Goal: Information Seeking & Learning: Learn about a topic

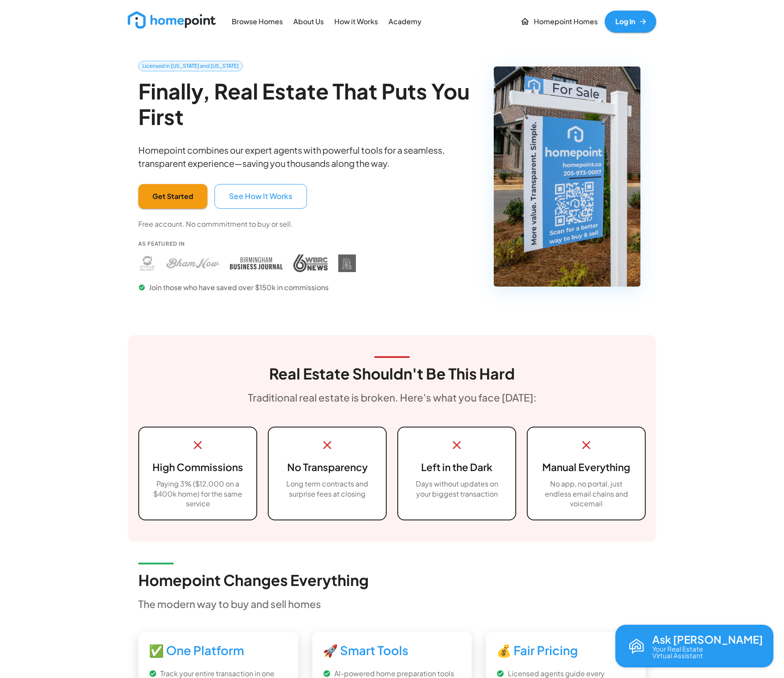
click at [274, 24] on p "Browse Homes" at bounding box center [257, 22] width 51 height 10
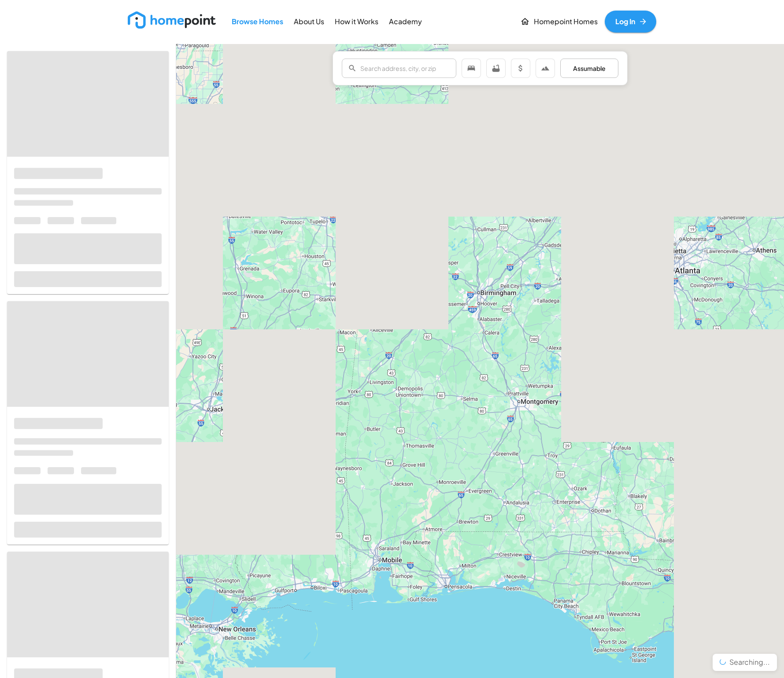
click at [312, 18] on p "About Us" at bounding box center [309, 22] width 30 height 10
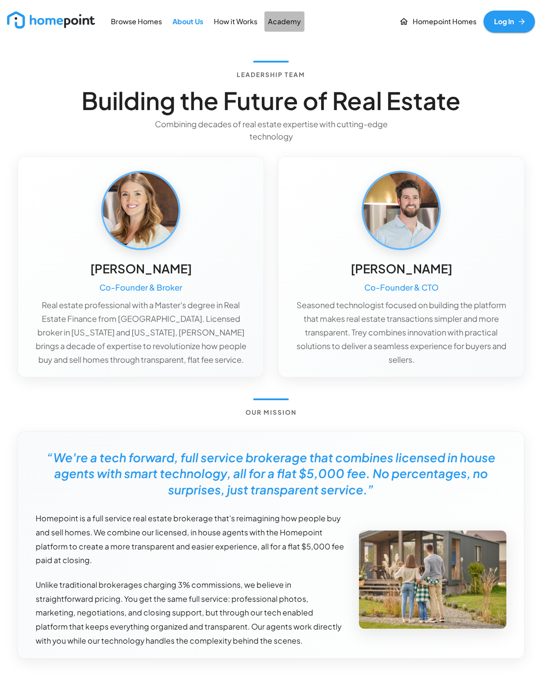
click at [277, 18] on p "Academy" at bounding box center [284, 22] width 33 height 10
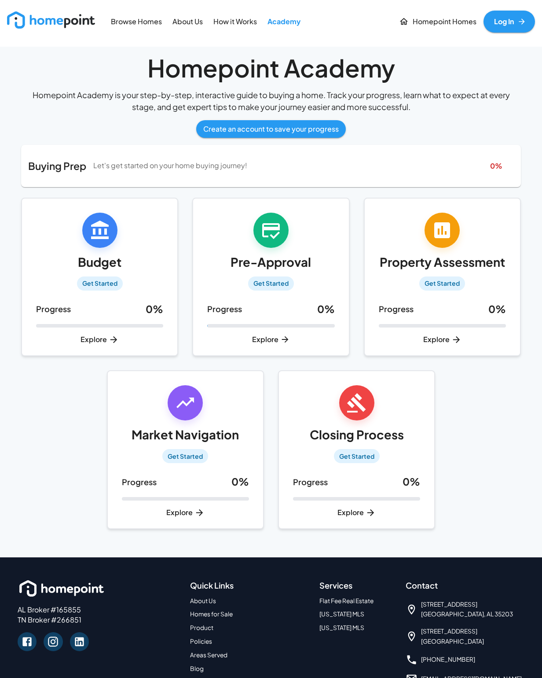
click at [141, 22] on p "Browse Homes" at bounding box center [136, 22] width 51 height 10
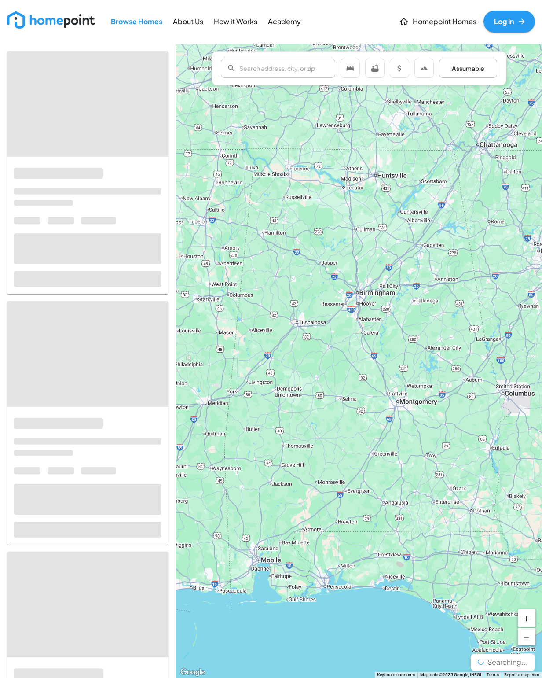
click at [64, 21] on img at bounding box center [51, 19] width 88 height 17
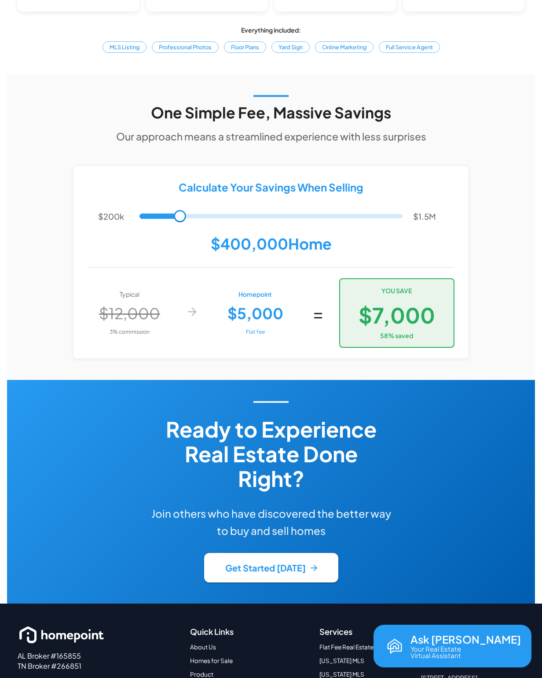
scroll to position [1662, 0]
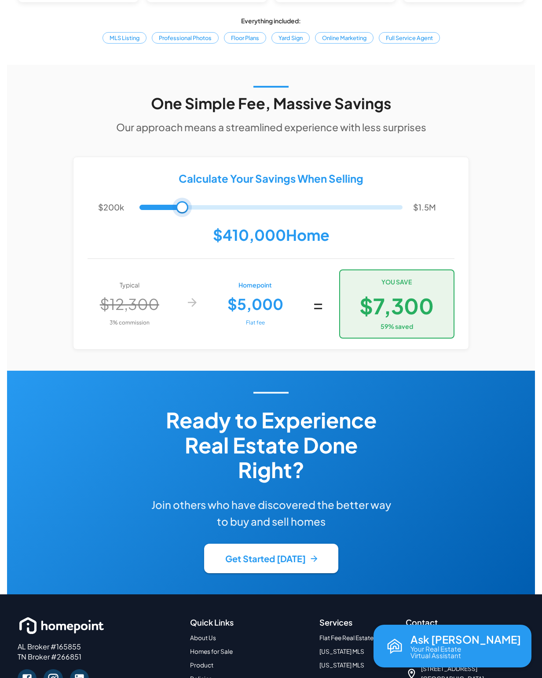
type input "******"
drag, startPoint x: 172, startPoint y: 189, endPoint x: 181, endPoint y: 192, distance: 9.6
click at [181, 201] on span at bounding box center [180, 207] width 12 height 12
click at [185, 119] on h6 "Our approach means a streamlined experience with less surprises" at bounding box center [271, 127] width 310 height 16
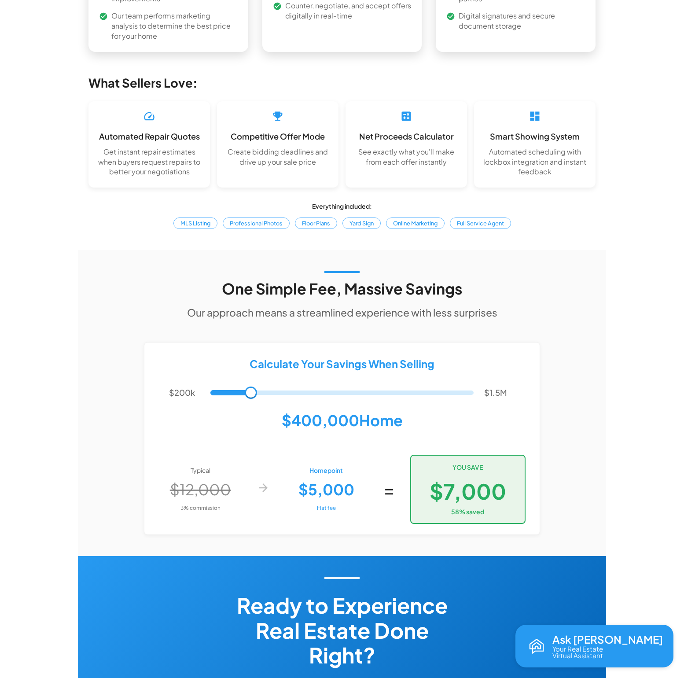
scroll to position [1717, 0]
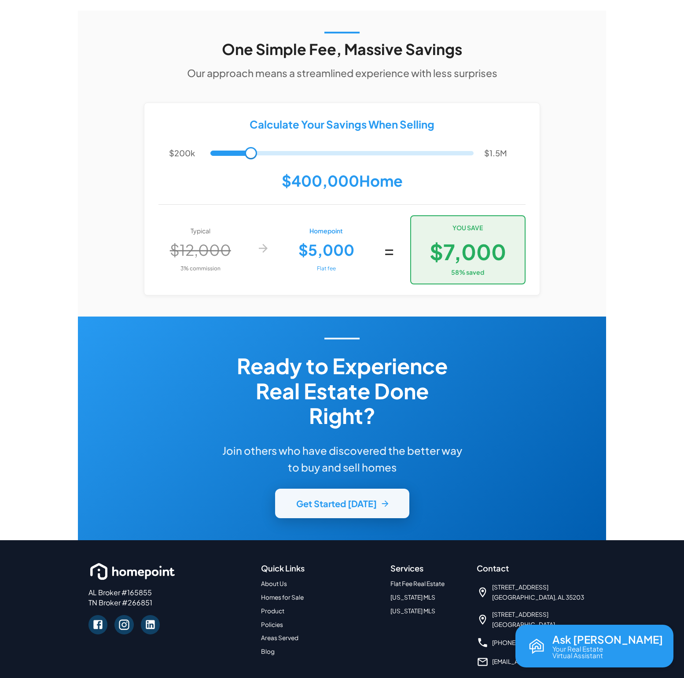
click at [330, 489] on button "Get Started [DATE]" at bounding box center [342, 503] width 134 height 29
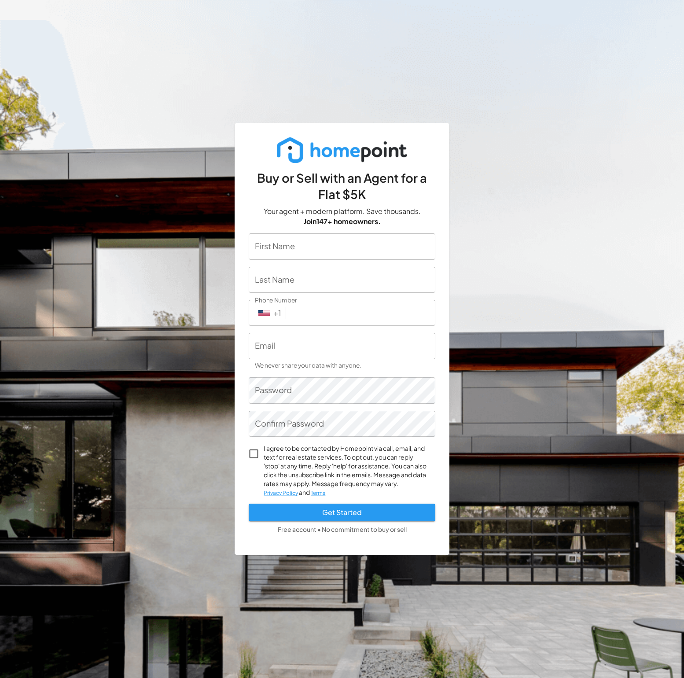
click at [292, 259] on form "First Name First Name Last Name Last Name Phone Number ​ + 1 Phone Number Email…" at bounding box center [342, 386] width 187 height 307
click at [291, 253] on input "First Name" at bounding box center [342, 246] width 187 height 26
type input "Rachel"
click at [300, 279] on input "Last Name" at bounding box center [342, 280] width 187 height 26
type input "Pocus"
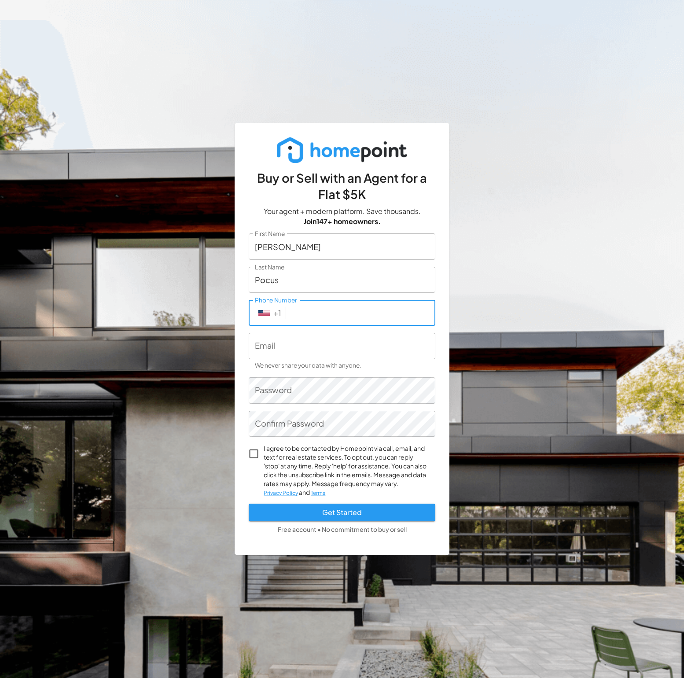
click at [317, 315] on input "Phone Number" at bounding box center [363, 313] width 146 height 26
type input "678 644 7956"
click at [326, 344] on input "Email" at bounding box center [342, 346] width 187 height 26
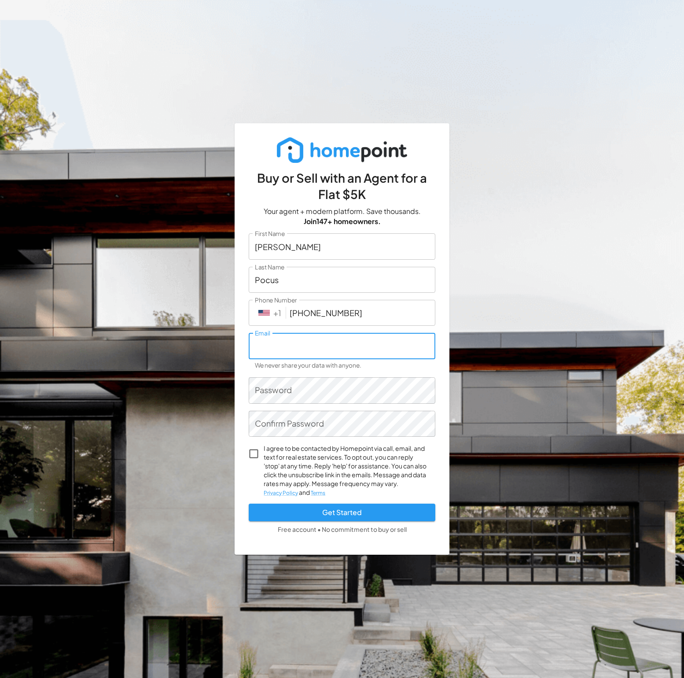
type input "rachel@brandneue.co"
click at [355, 515] on button "Get Started" at bounding box center [342, 513] width 187 height 18
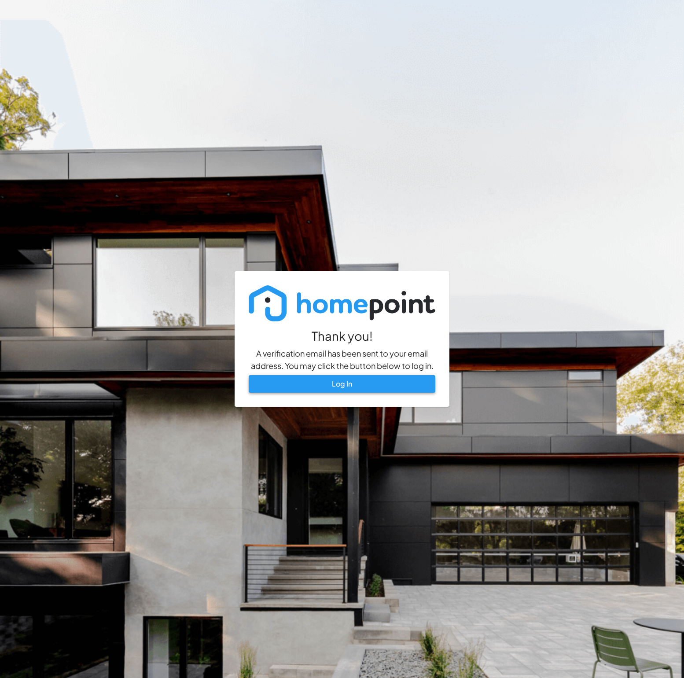
click at [356, 388] on link "Log In" at bounding box center [342, 384] width 187 height 18
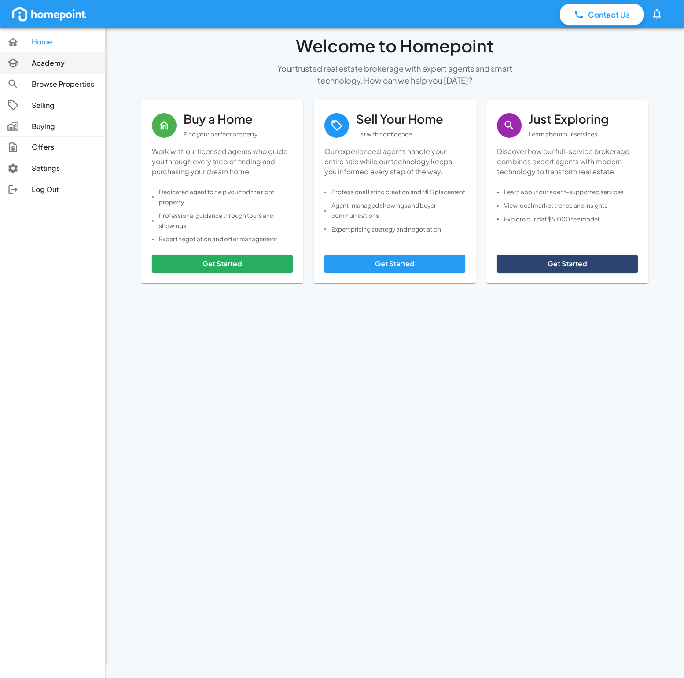
click at [45, 63] on p "Academy" at bounding box center [65, 63] width 66 height 10
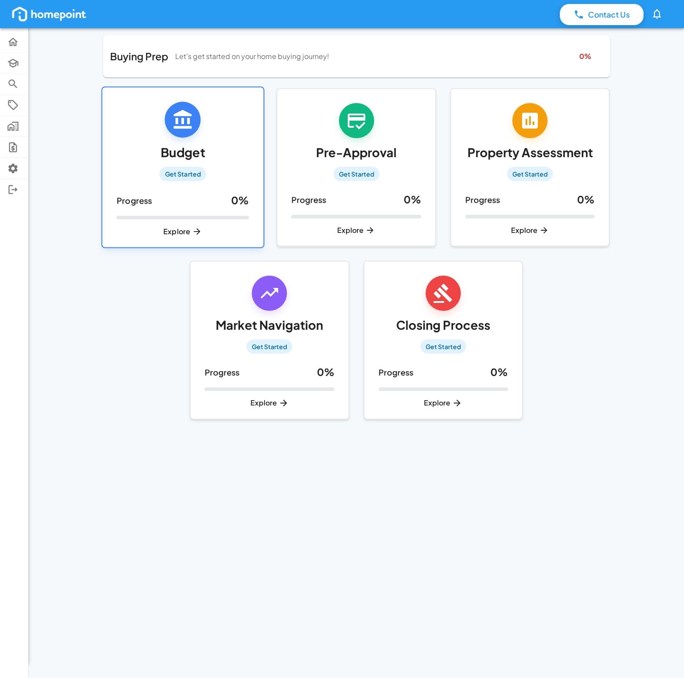
click at [177, 177] on span "Get Started" at bounding box center [182, 174] width 47 height 9
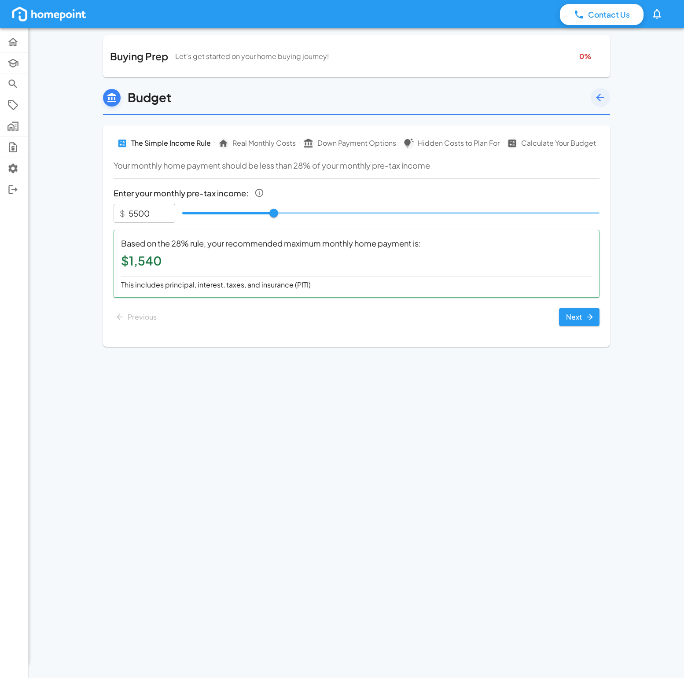
click at [255, 144] on p "Real Monthly Costs" at bounding box center [263, 143] width 63 height 10
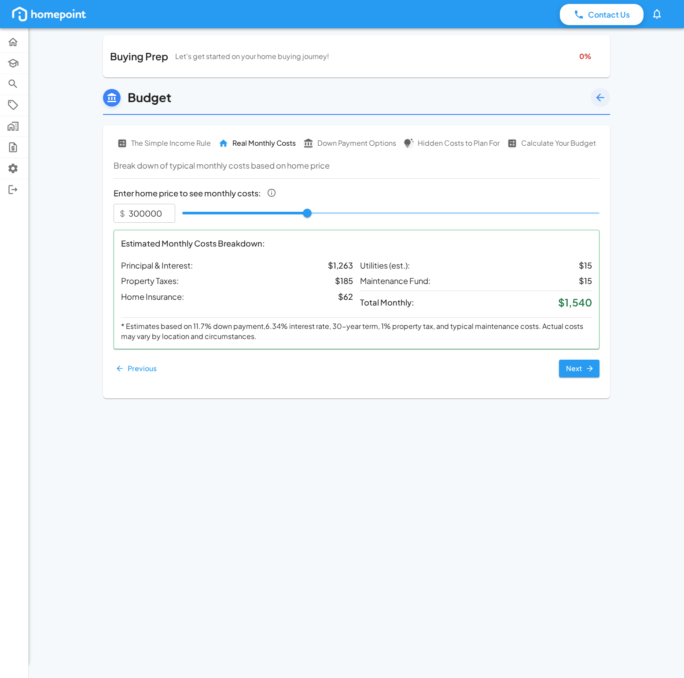
click at [175, 145] on p "The Simple Income Rule" at bounding box center [171, 143] width 80 height 10
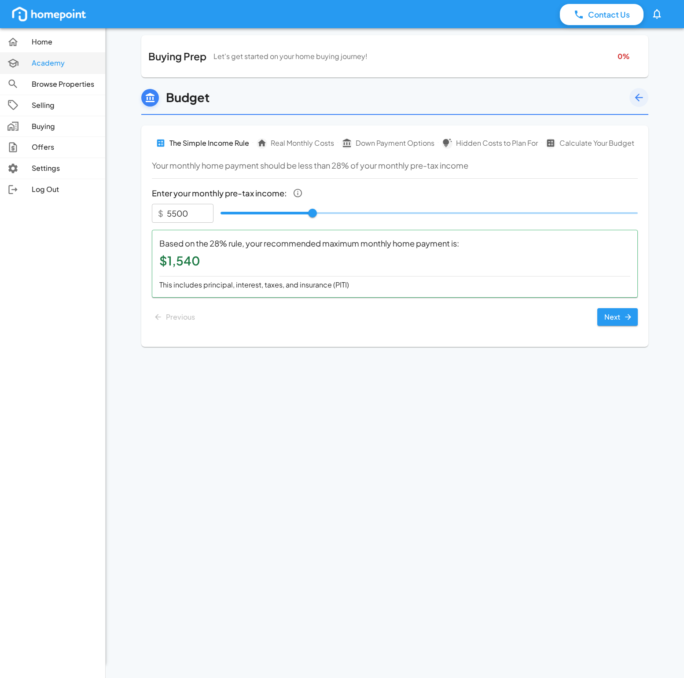
click at [36, 64] on p "Academy" at bounding box center [65, 63] width 66 height 10
click at [46, 107] on p "Selling" at bounding box center [65, 105] width 66 height 10
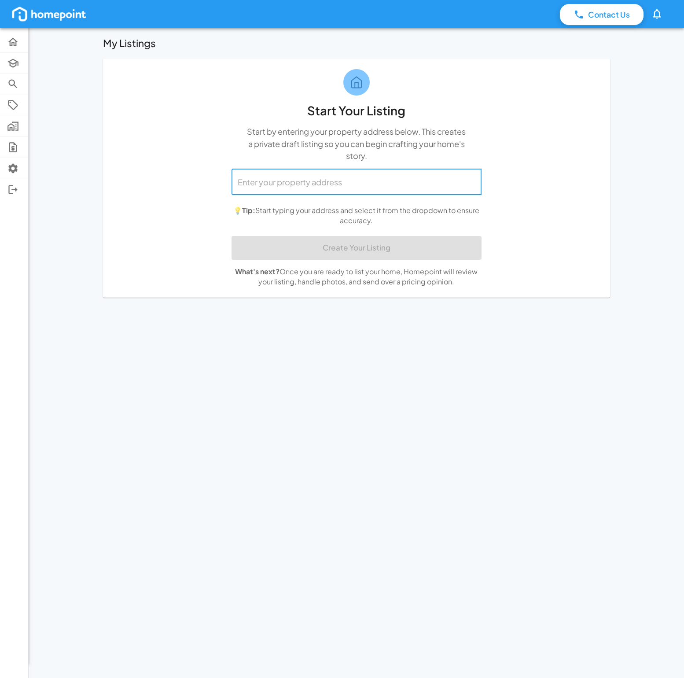
click at [277, 181] on input "text" at bounding box center [357, 182] width 242 height 18
click at [32, 128] on p "Buying" at bounding box center [32, 127] width 0 height 10
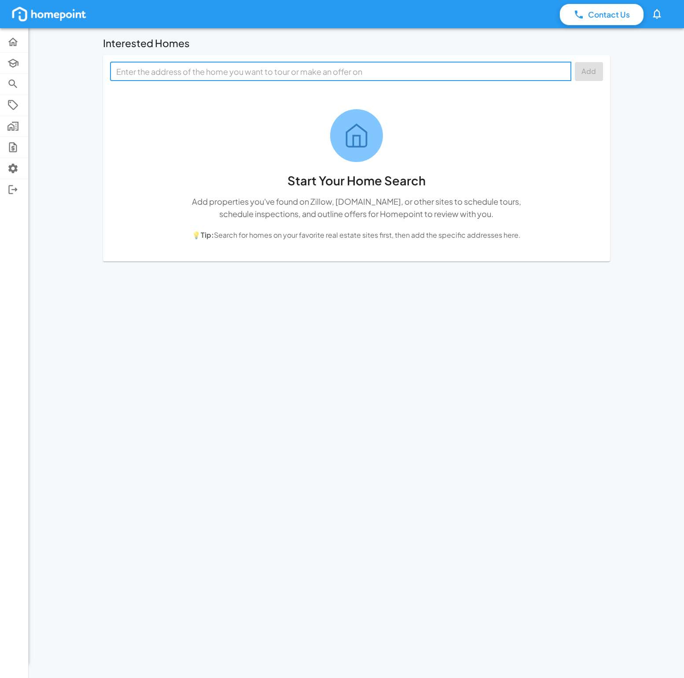
click at [161, 73] on input "text" at bounding box center [340, 72] width 455 height 14
type input "35222"
click at [583, 76] on button "Add" at bounding box center [589, 71] width 28 height 19
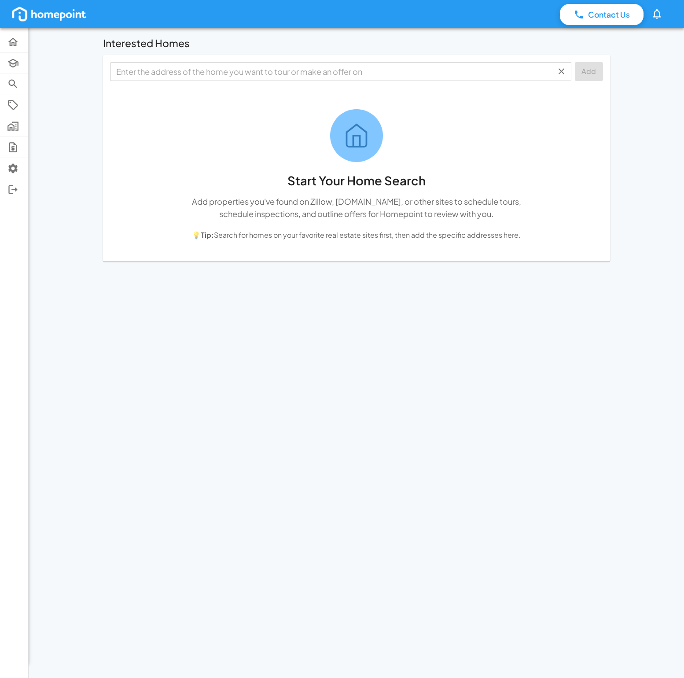
click at [295, 73] on input "text" at bounding box center [334, 72] width 442 height 14
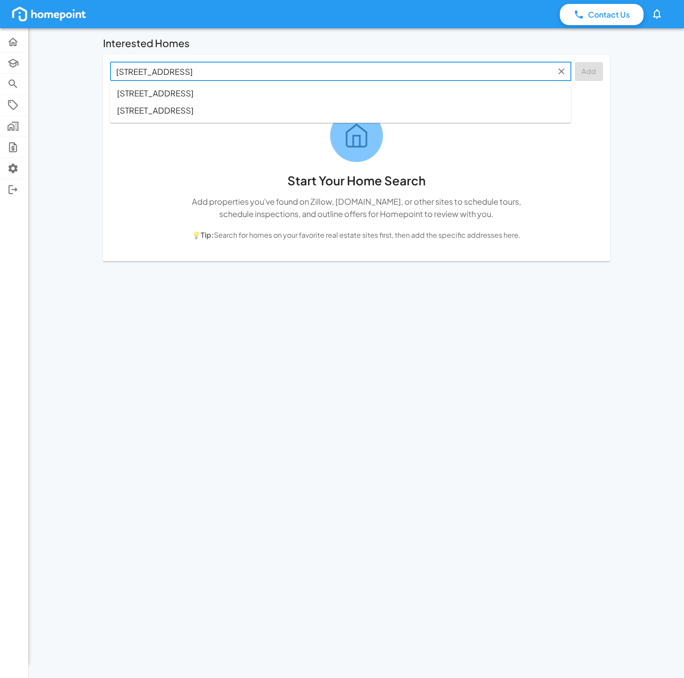
click at [185, 93] on span "4813 6th Ave, Birmingham, AL, 35224" at bounding box center [155, 93] width 77 height 12
drag, startPoint x: 163, startPoint y: 72, endPoint x: 168, endPoint y: 79, distance: 8.2
click at [163, 72] on input "4813 6th Ave, Birmingham, AL" at bounding box center [334, 72] width 442 height 14
click at [185, 114] on span "4813 6th Ave S, Birmingham, AL, 35222" at bounding box center [155, 110] width 77 height 12
type input "4813 6th Ave S, Birmingham, AL"
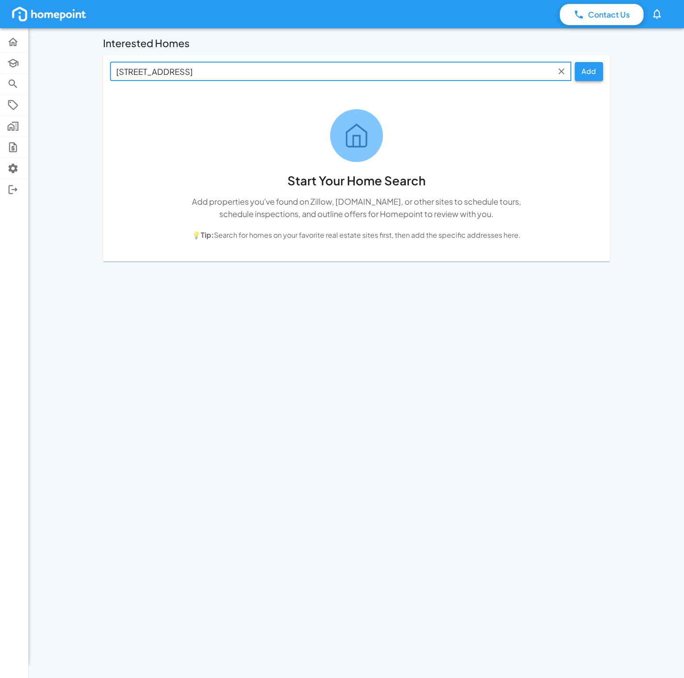
click at [590, 72] on button "Add" at bounding box center [589, 71] width 28 height 19
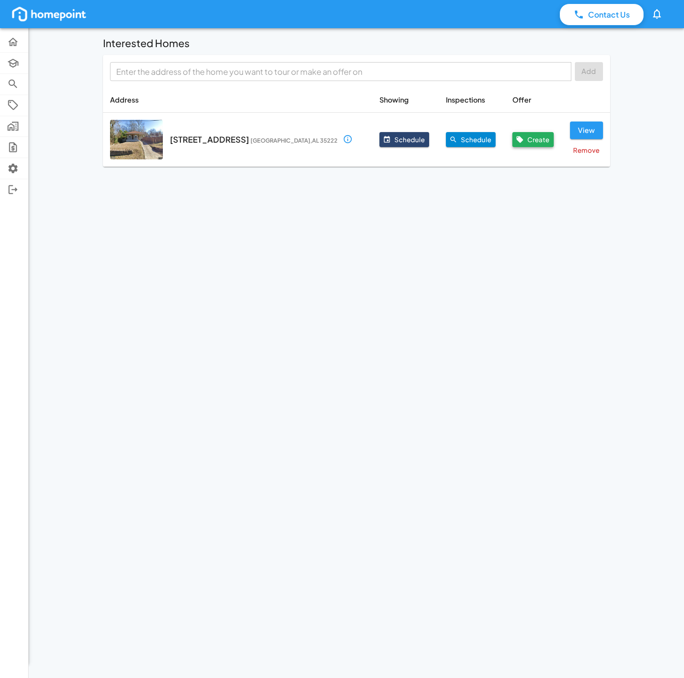
click at [533, 139] on button "Create" at bounding box center [532, 139] width 41 height 15
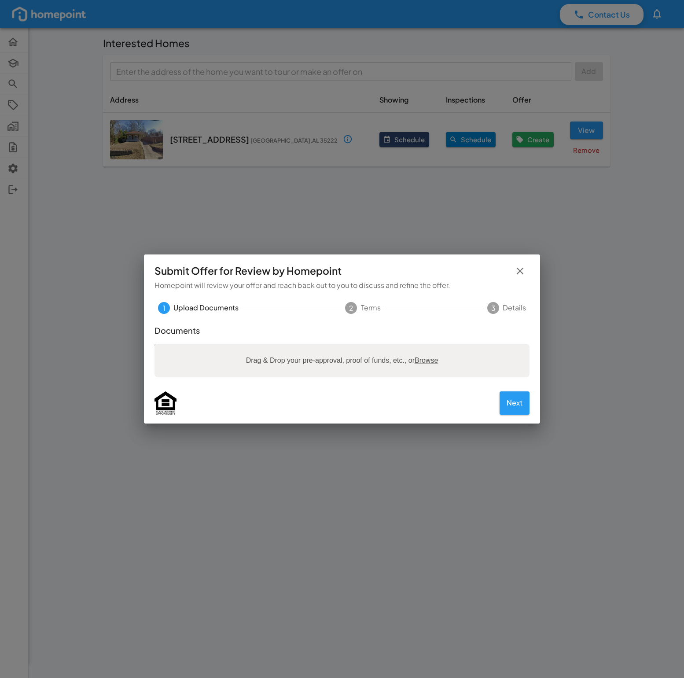
drag, startPoint x: 520, startPoint y: 269, endPoint x: 429, endPoint y: 239, distance: 95.6
click at [519, 269] on icon "button" at bounding box center [520, 271] width 12 height 12
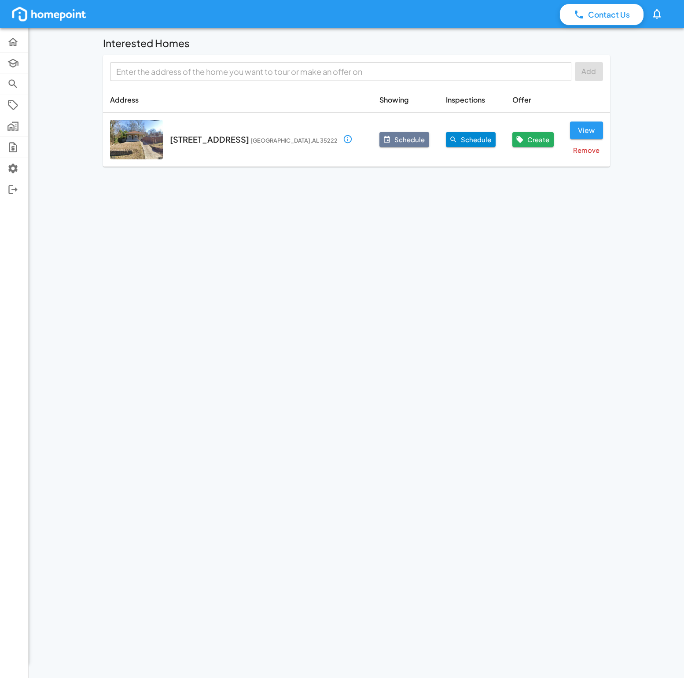
drag, startPoint x: 375, startPoint y: 140, endPoint x: 351, endPoint y: 190, distance: 55.5
click at [380, 140] on button "Schedule" at bounding box center [405, 139] width 50 height 15
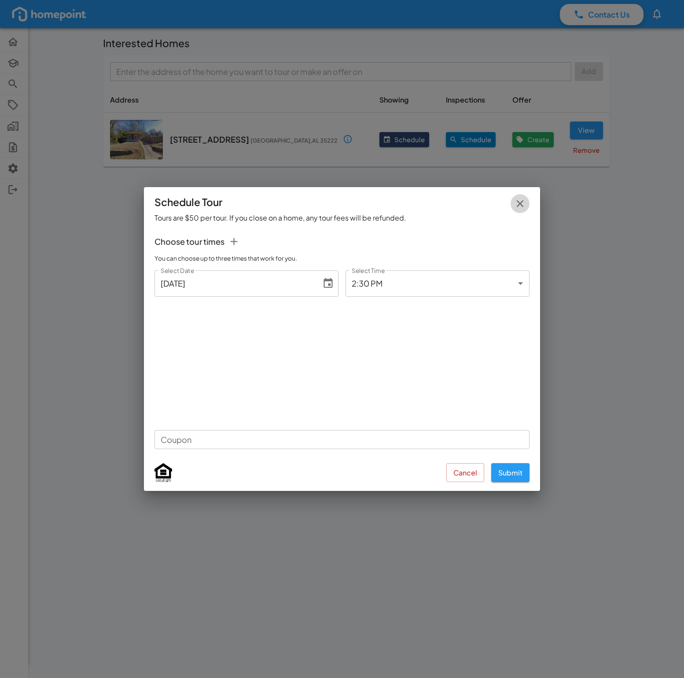
drag, startPoint x: 522, startPoint y: 203, endPoint x: 505, endPoint y: 209, distance: 17.7
click at [521, 203] on icon "button" at bounding box center [520, 204] width 12 height 12
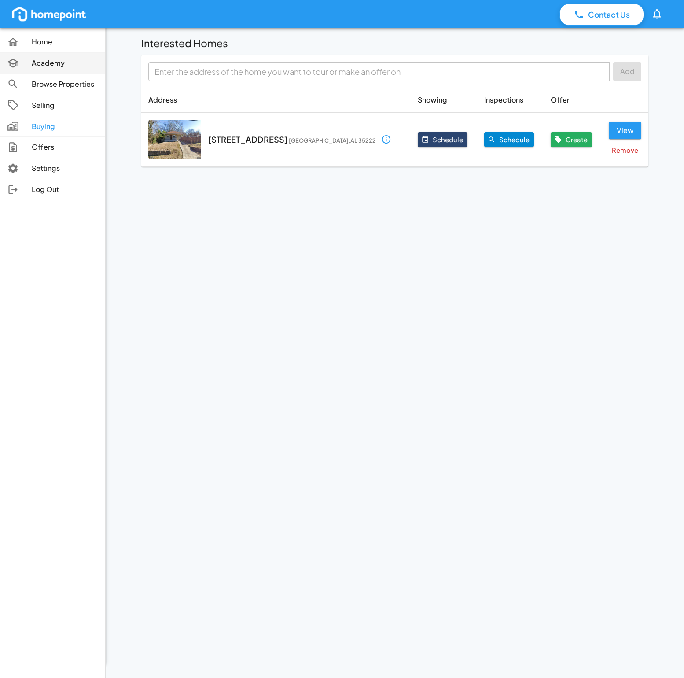
click at [64, 66] on p "Academy" at bounding box center [65, 63] width 66 height 10
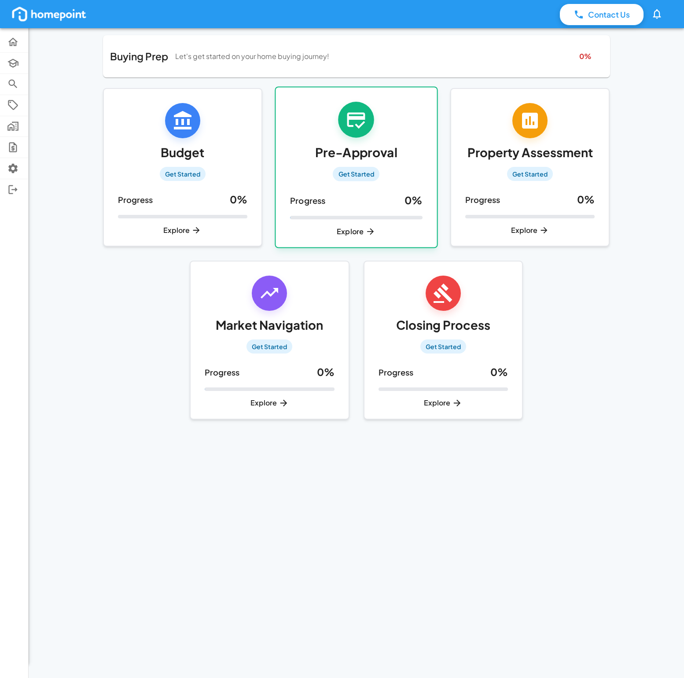
click at [377, 154] on h5 "Pre-Approval" at bounding box center [356, 152] width 82 height 15
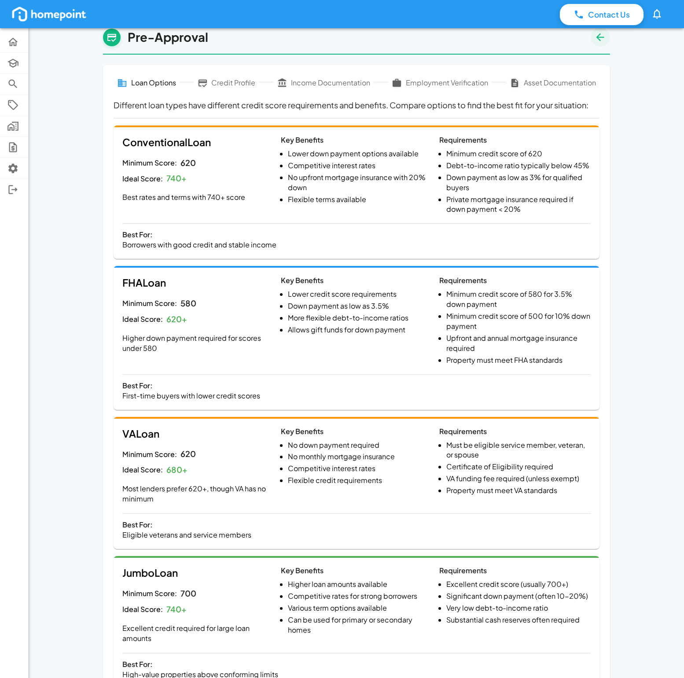
scroll to position [131, 0]
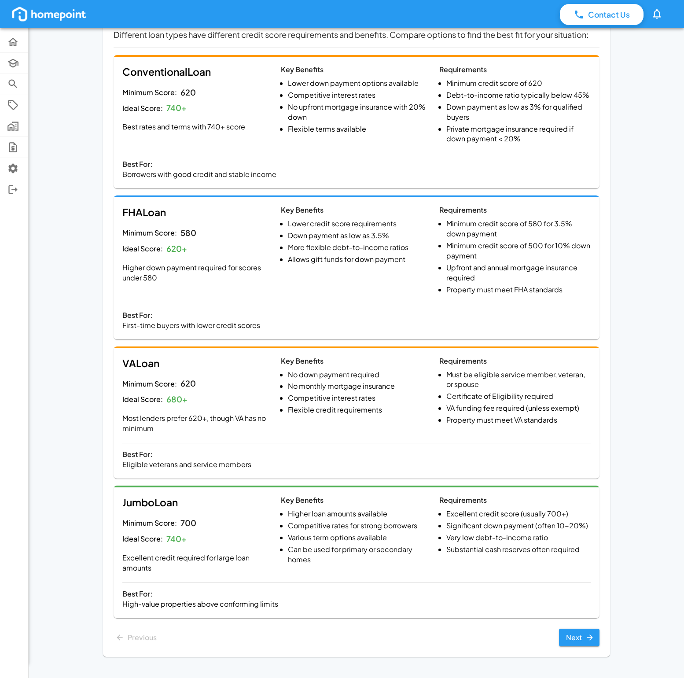
click at [301, 535] on li "Various term options available" at bounding box center [360, 538] width 144 height 10
click at [583, 640] on button "Next" at bounding box center [579, 638] width 41 height 18
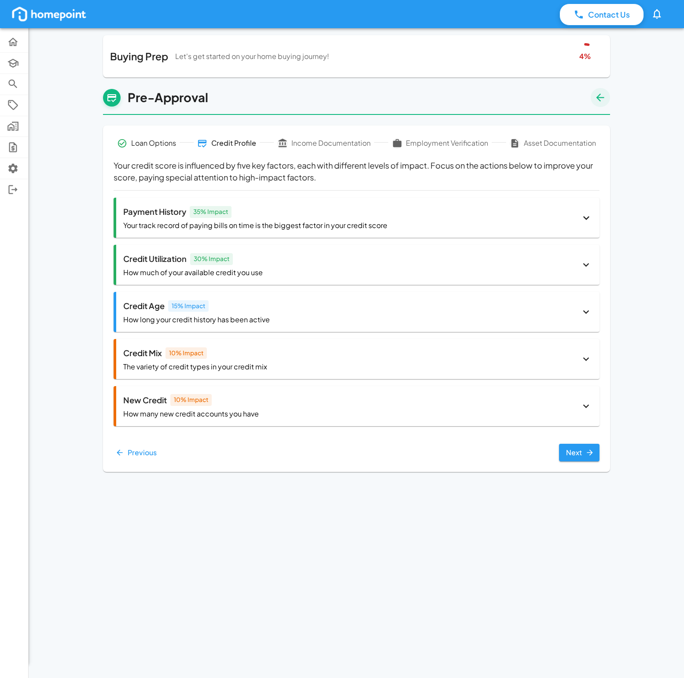
scroll to position [0, 0]
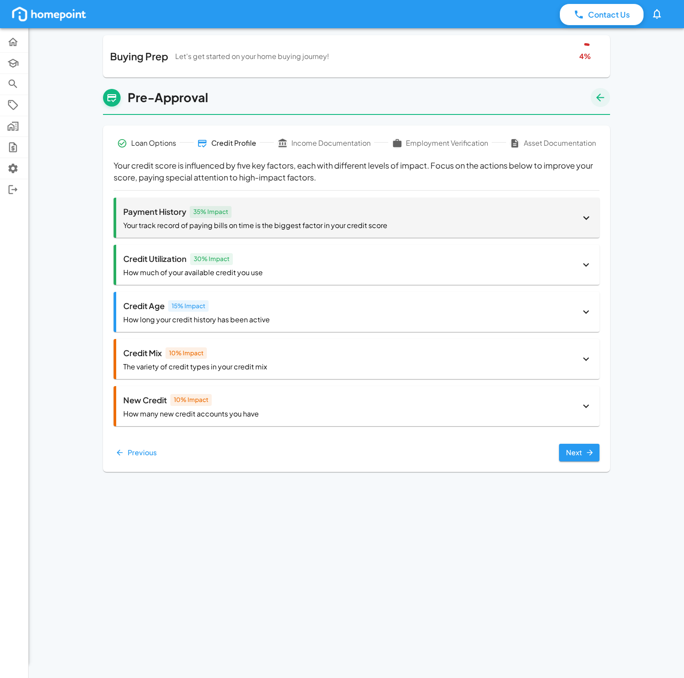
click at [591, 215] on icon at bounding box center [586, 218] width 12 height 12
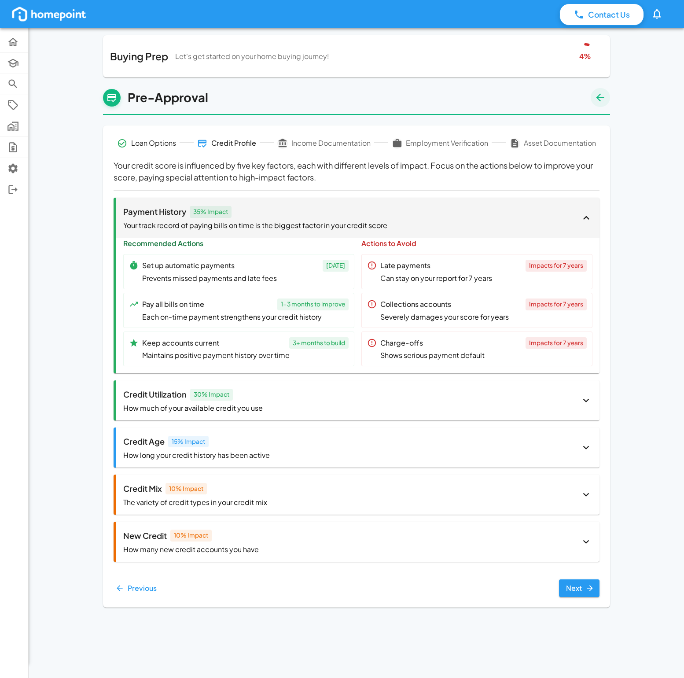
click at [589, 215] on icon at bounding box center [586, 218] width 12 height 12
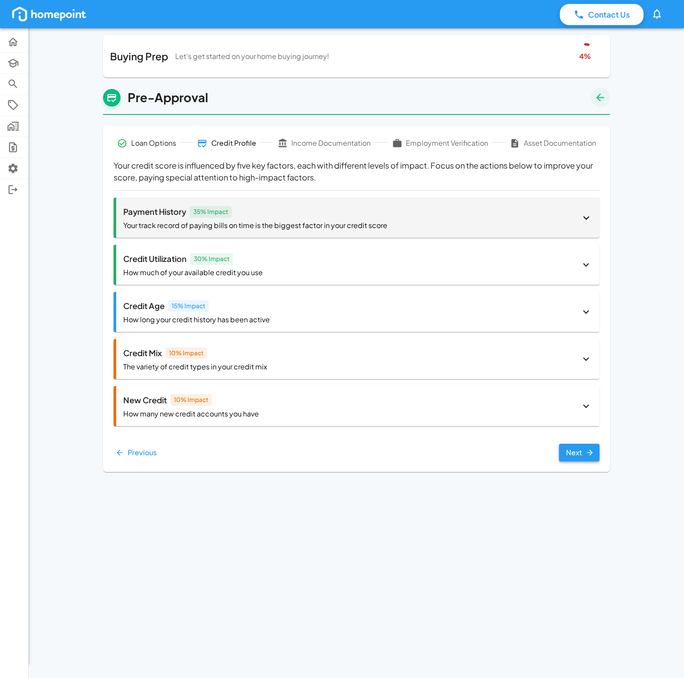
click at [587, 455] on icon "button" at bounding box center [590, 452] width 9 height 9
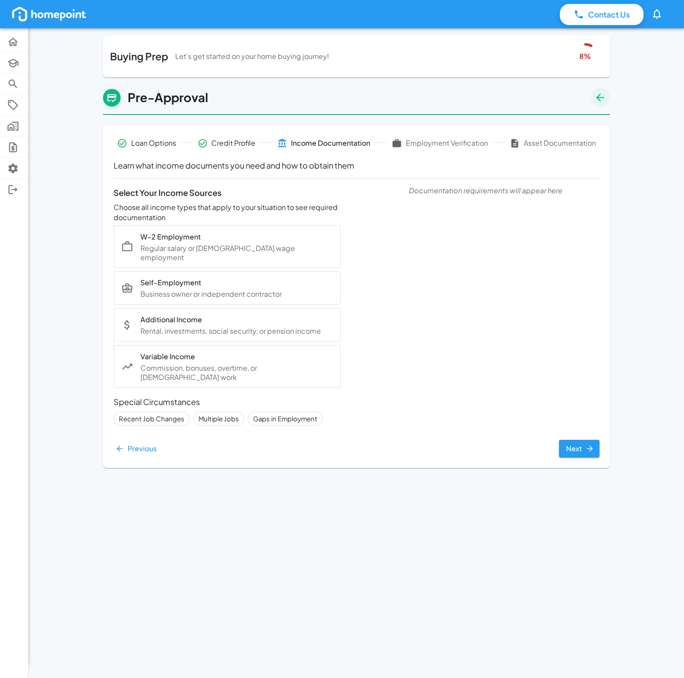
click at [565, 440] on button "Next" at bounding box center [579, 449] width 41 height 18
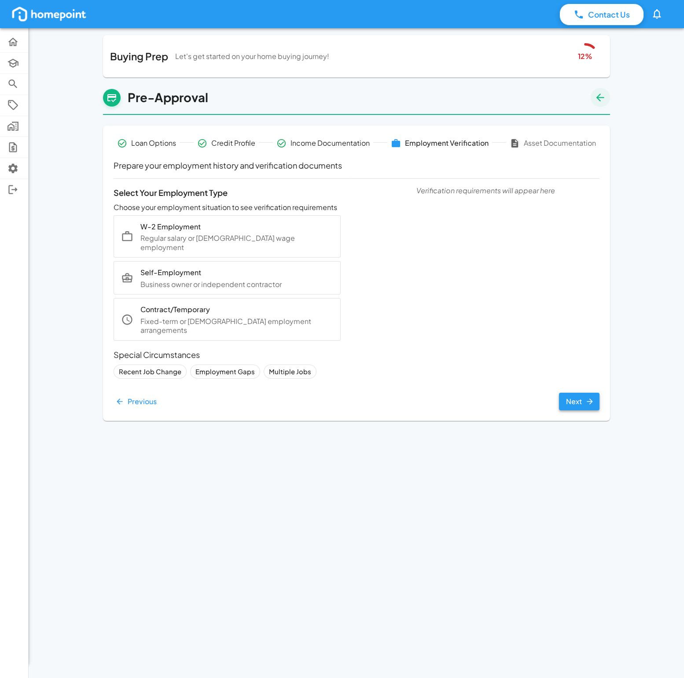
click at [575, 393] on button "Next" at bounding box center [579, 402] width 41 height 18
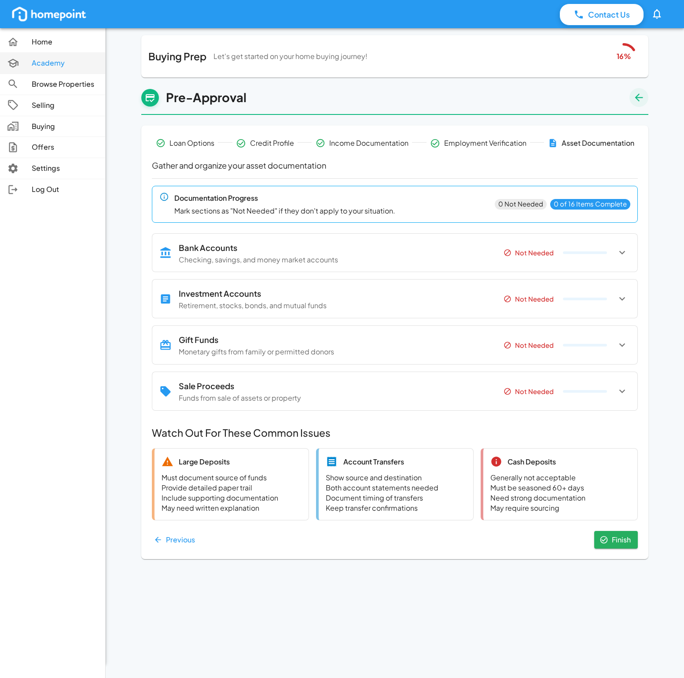
click at [29, 64] on div at bounding box center [19, 63] width 25 height 12
click at [69, 64] on p "Academy" at bounding box center [65, 63] width 66 height 10
click at [40, 42] on p "Home" at bounding box center [65, 42] width 66 height 10
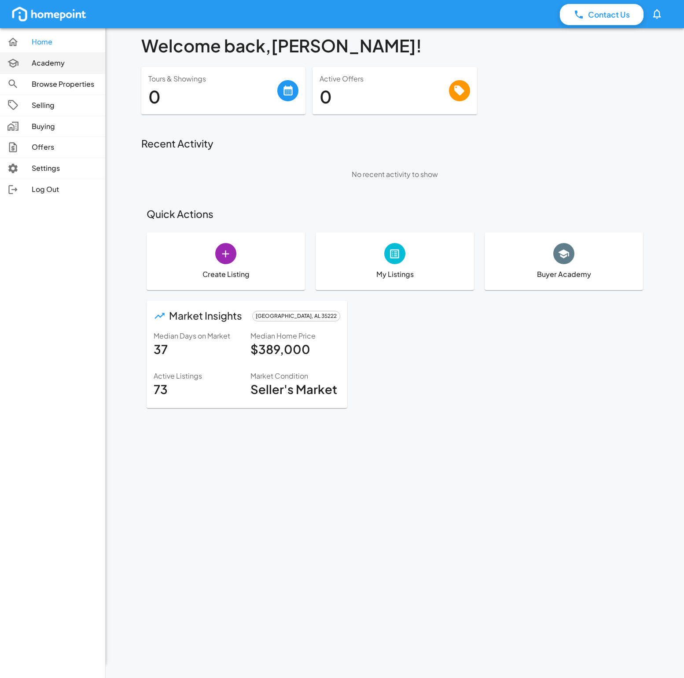
click at [33, 66] on p "Academy" at bounding box center [65, 63] width 66 height 10
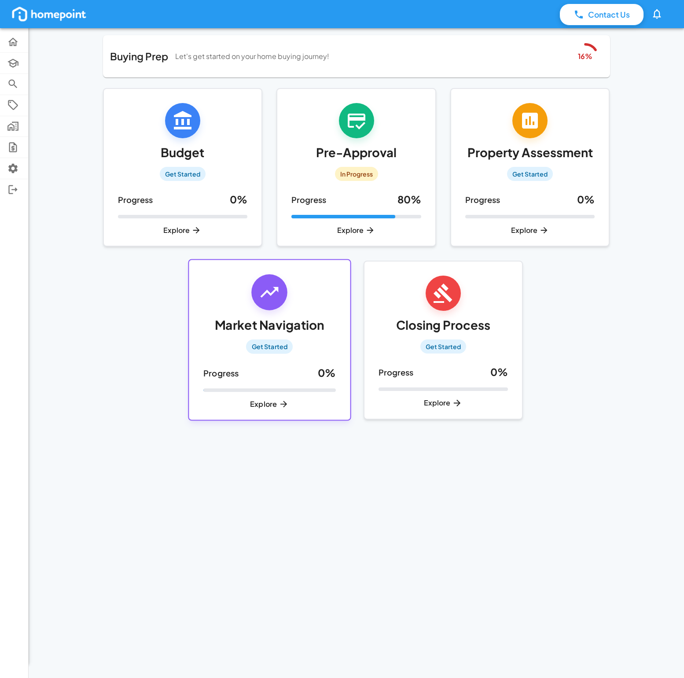
click at [295, 325] on h5 "Market Navigation" at bounding box center [270, 324] width 110 height 15
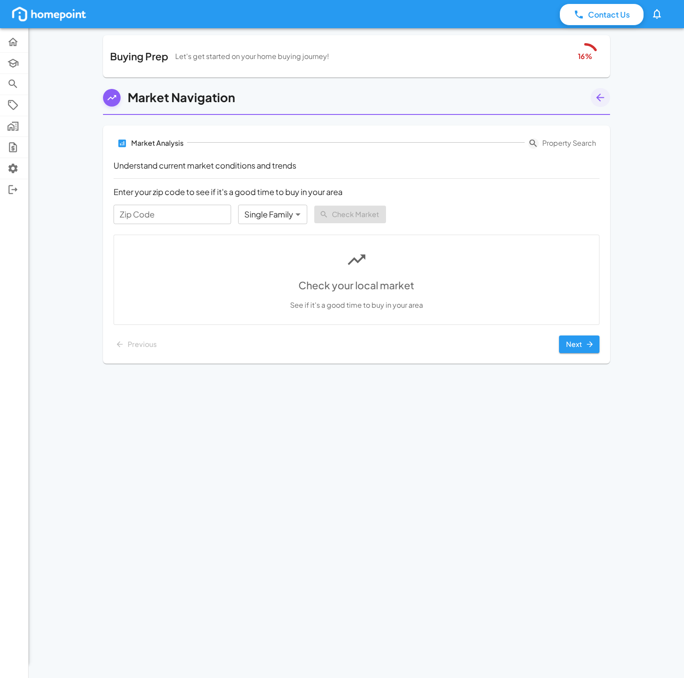
click at [191, 214] on input "Zip Code" at bounding box center [173, 214] width 118 height 19
type input "35222"
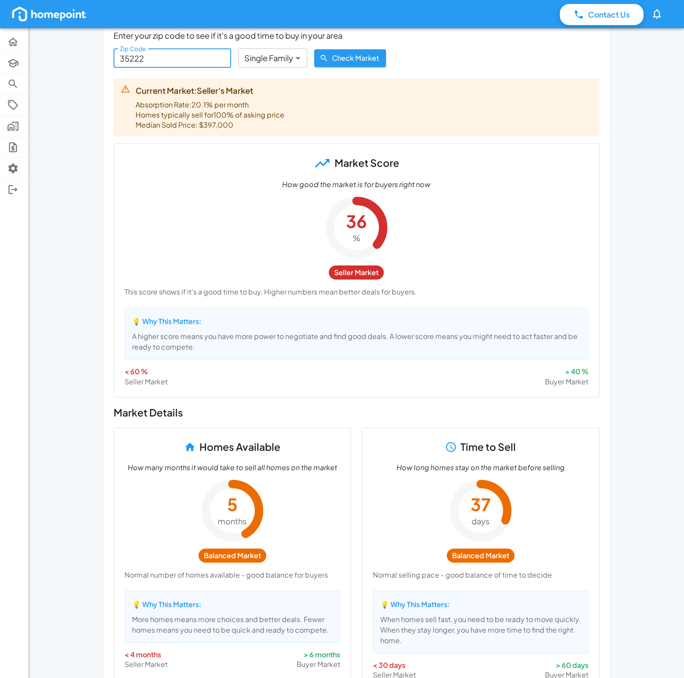
scroll to position [229, 0]
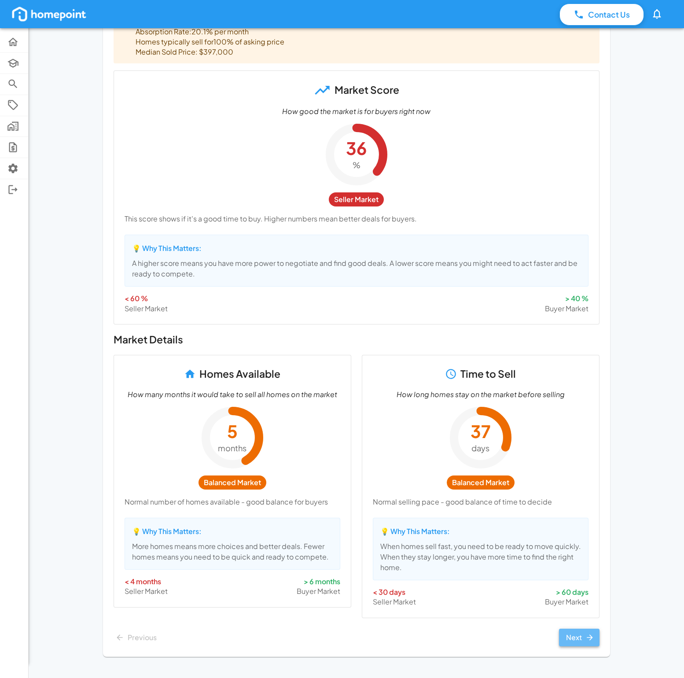
click at [576, 637] on button "Next" at bounding box center [579, 638] width 41 height 18
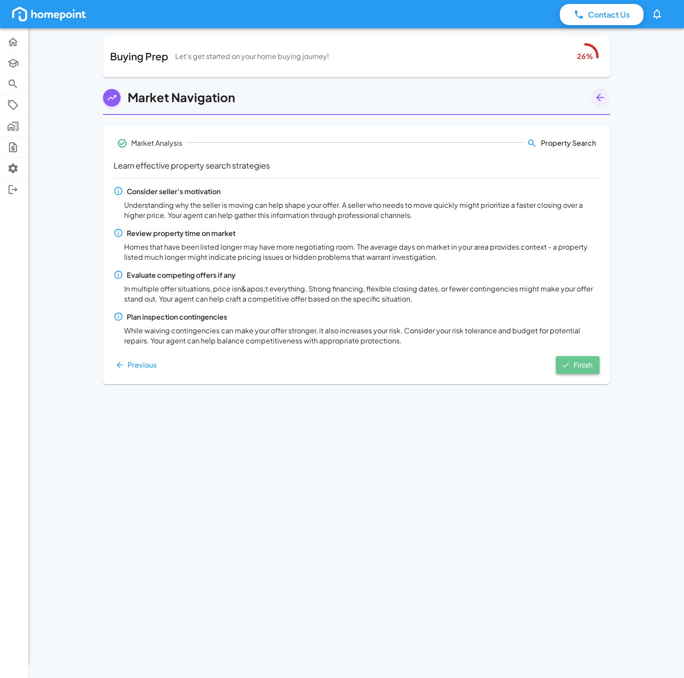
click at [590, 366] on button "Finish" at bounding box center [578, 365] width 44 height 18
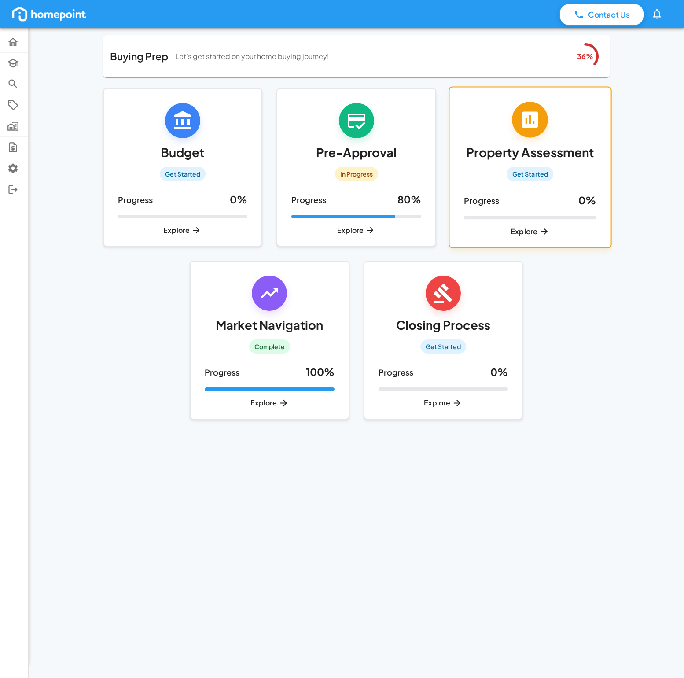
click at [517, 122] on div at bounding box center [530, 120] width 36 height 36
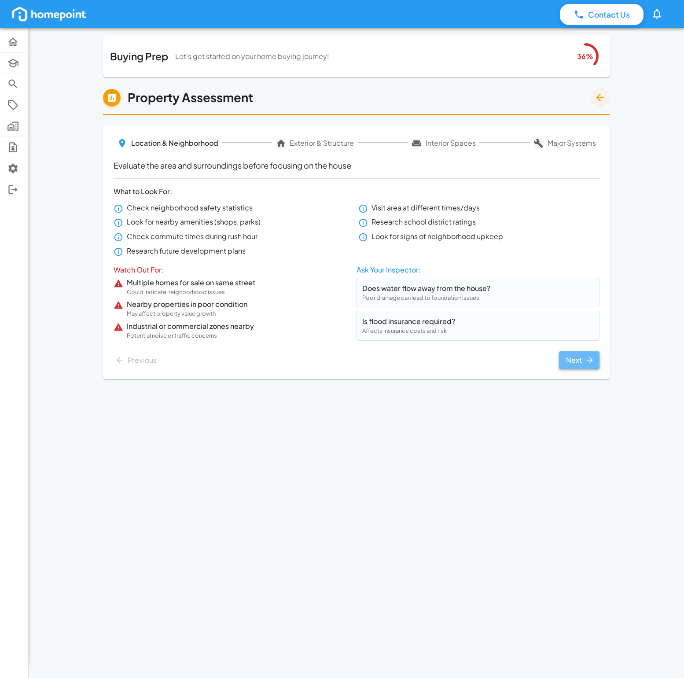
click at [580, 361] on button "Next" at bounding box center [579, 360] width 41 height 18
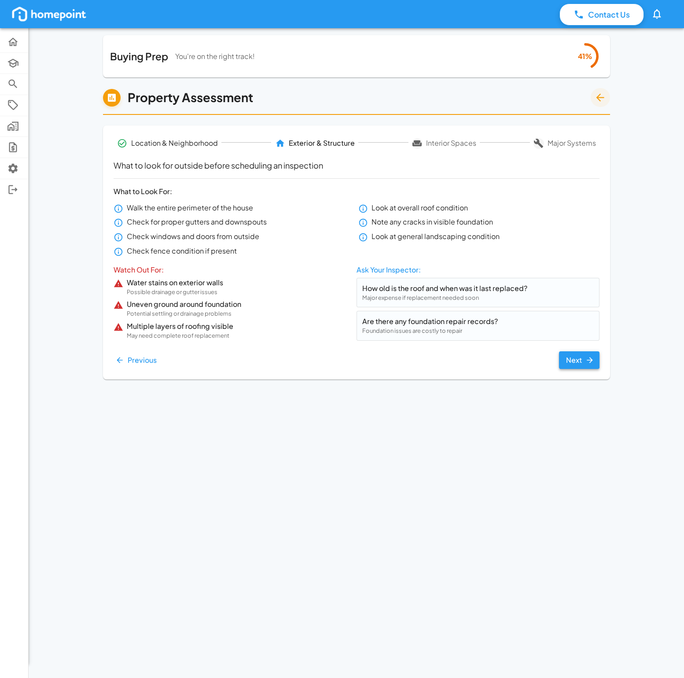
click at [583, 361] on button "Next" at bounding box center [579, 360] width 41 height 18
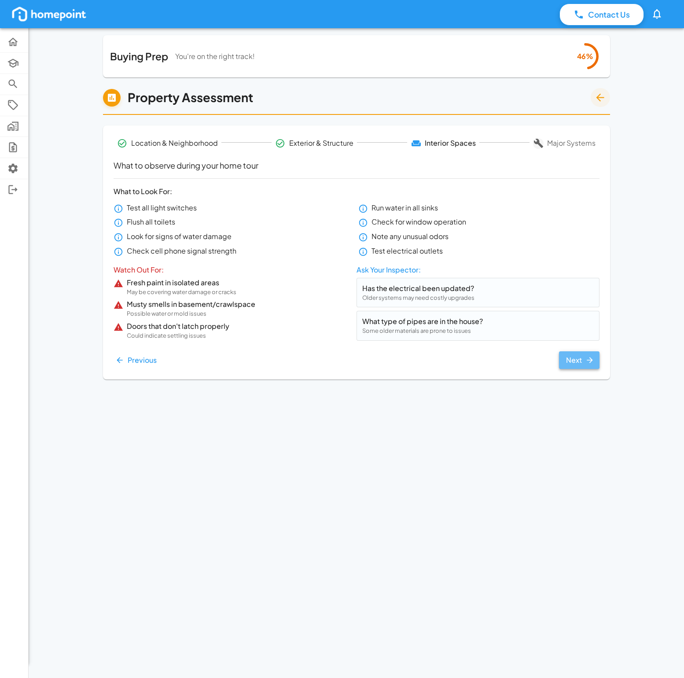
click at [572, 361] on button "Next" at bounding box center [579, 360] width 41 height 18
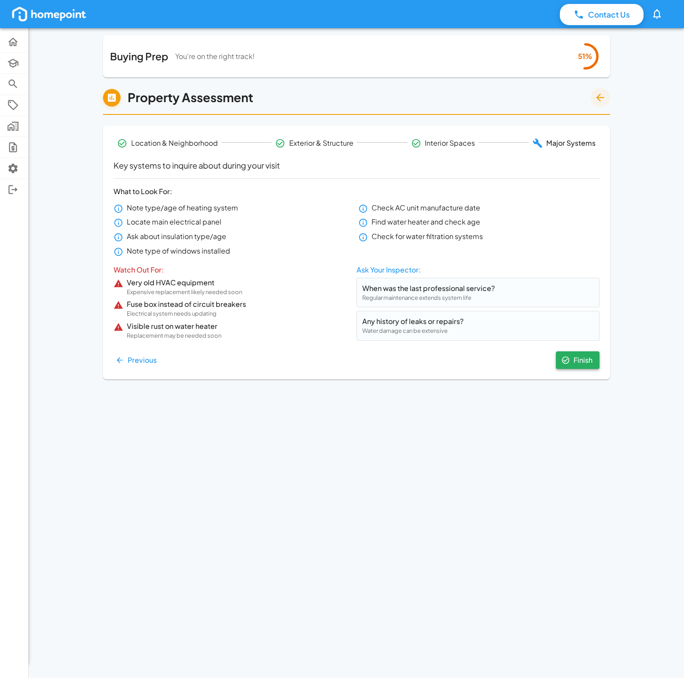
click at [571, 361] on button "Finish" at bounding box center [578, 360] width 44 height 18
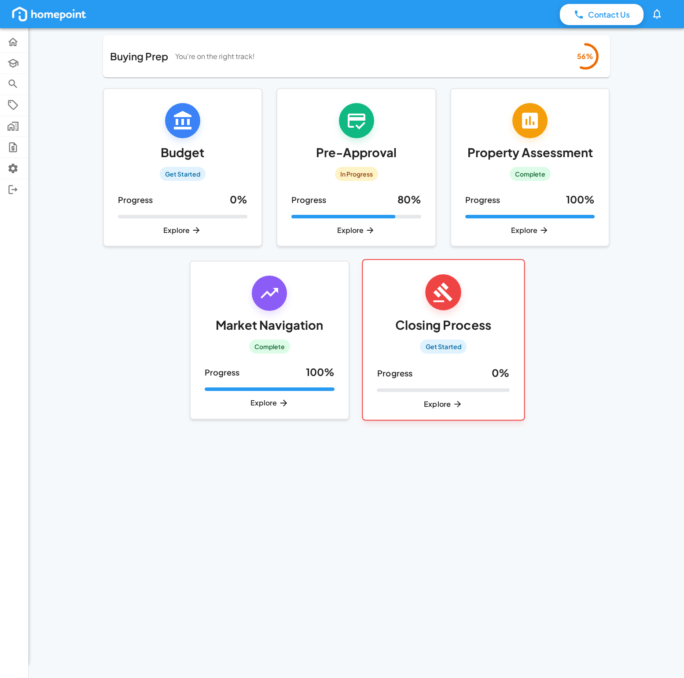
click at [423, 321] on h5 "Closing Process" at bounding box center [443, 324] width 96 height 15
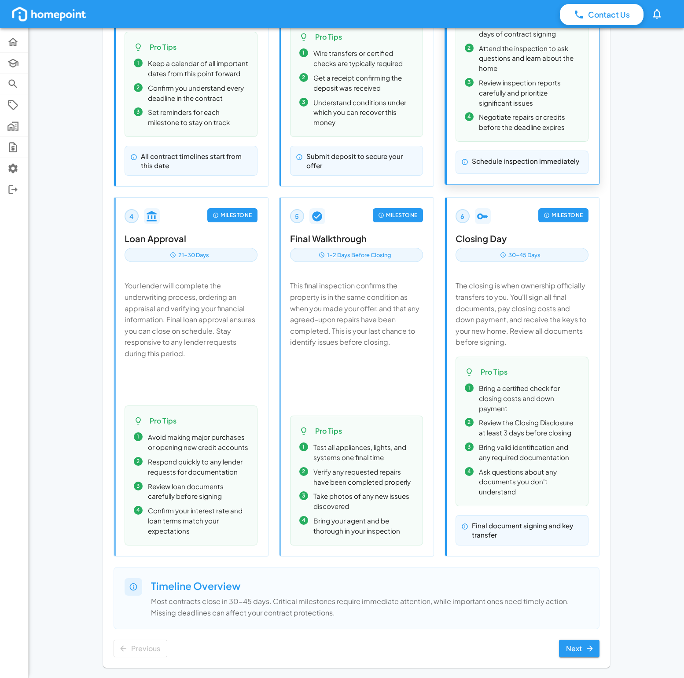
scroll to position [371, 0]
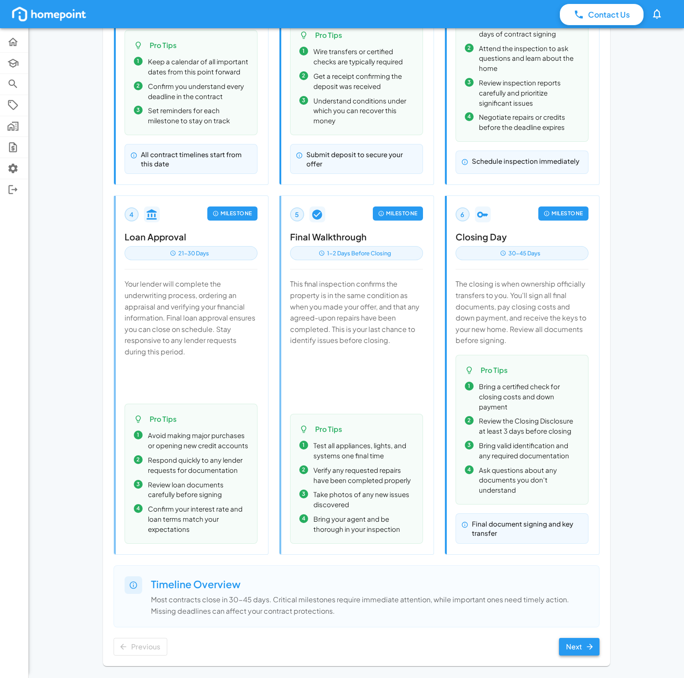
click at [589, 648] on icon "button" at bounding box center [590, 646] width 9 height 9
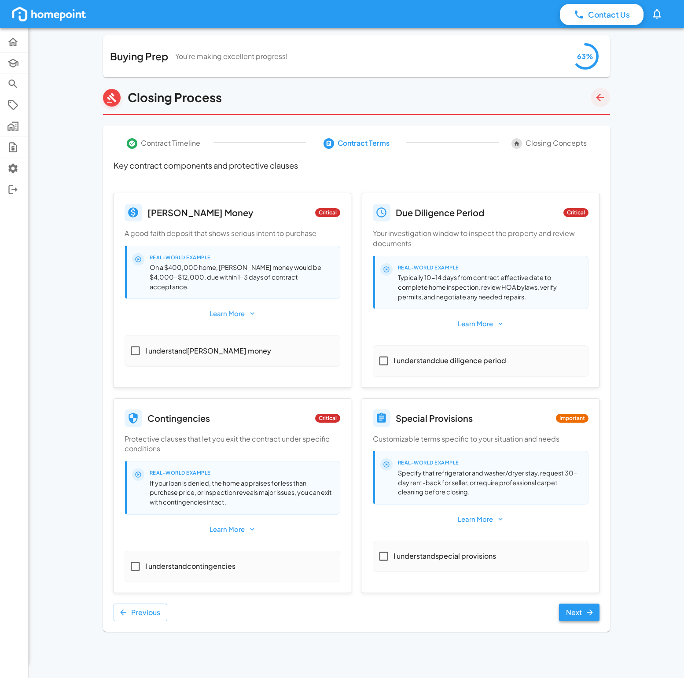
scroll to position [0, 0]
click at [574, 617] on button "Next" at bounding box center [579, 613] width 41 height 18
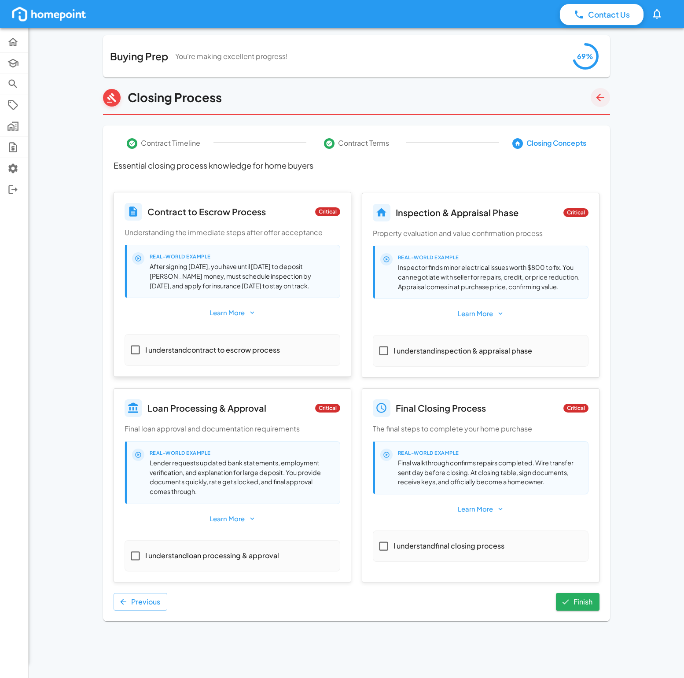
click at [253, 310] on icon "button" at bounding box center [252, 313] width 8 height 8
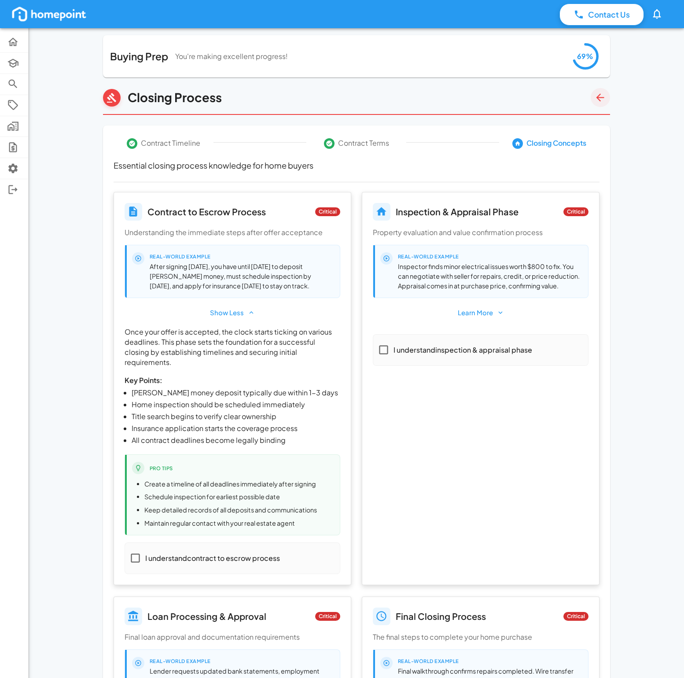
click at [482, 312] on button "Learn More" at bounding box center [481, 312] width 216 height 15
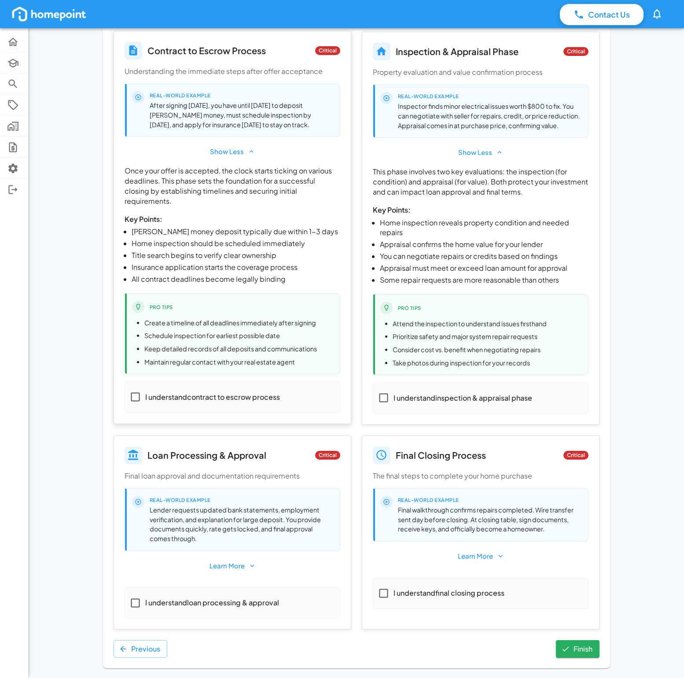
scroll to position [173, 0]
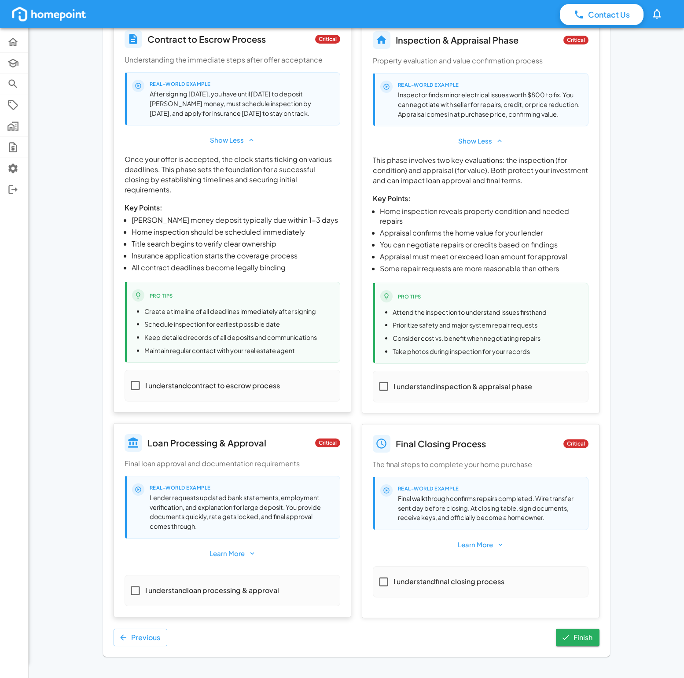
click at [246, 551] on button "Learn More" at bounding box center [233, 553] width 216 height 15
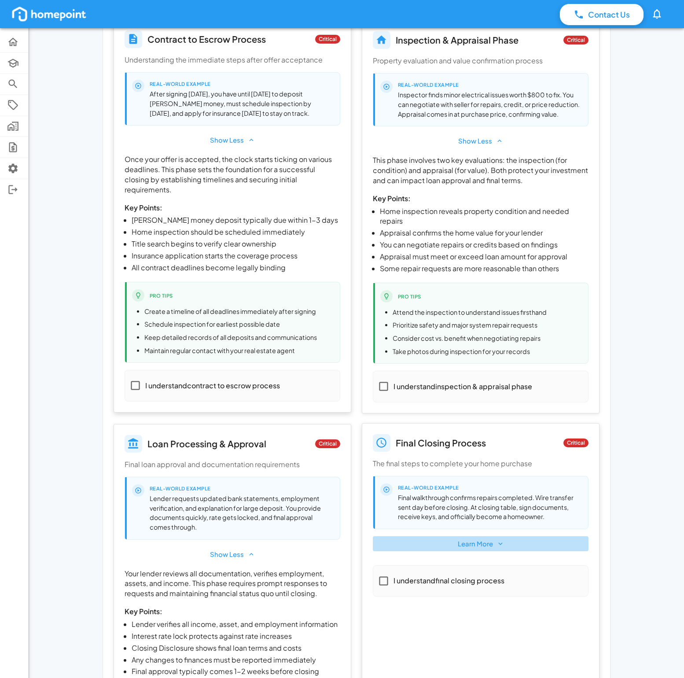
click at [482, 545] on button "Learn More" at bounding box center [481, 543] width 216 height 15
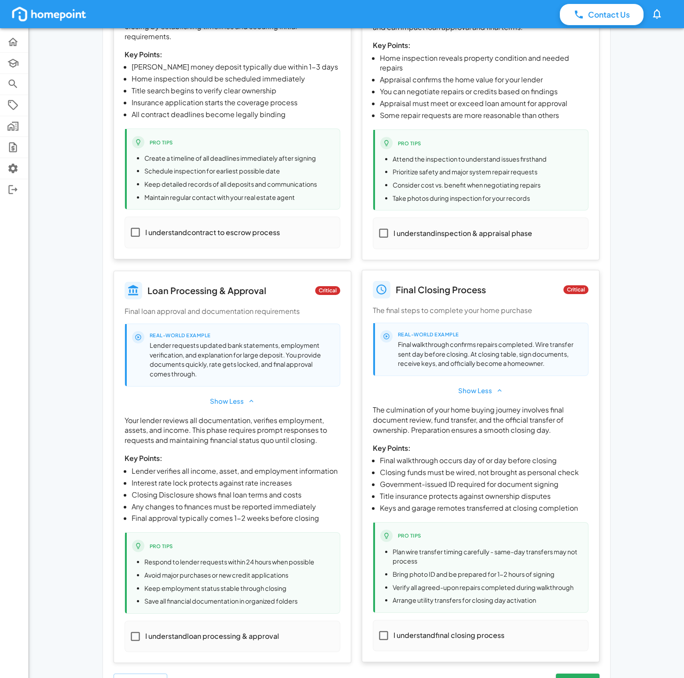
scroll to position [371, 0]
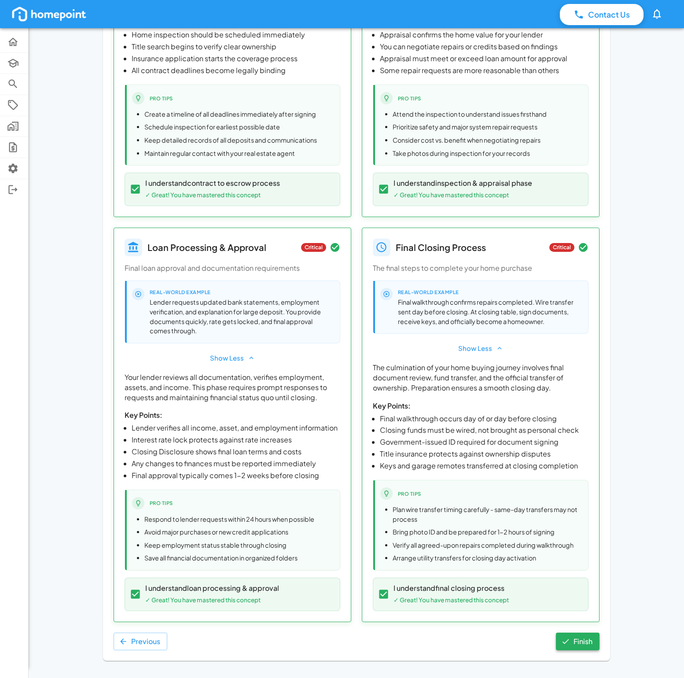
click at [569, 645] on icon "button" at bounding box center [565, 641] width 9 height 9
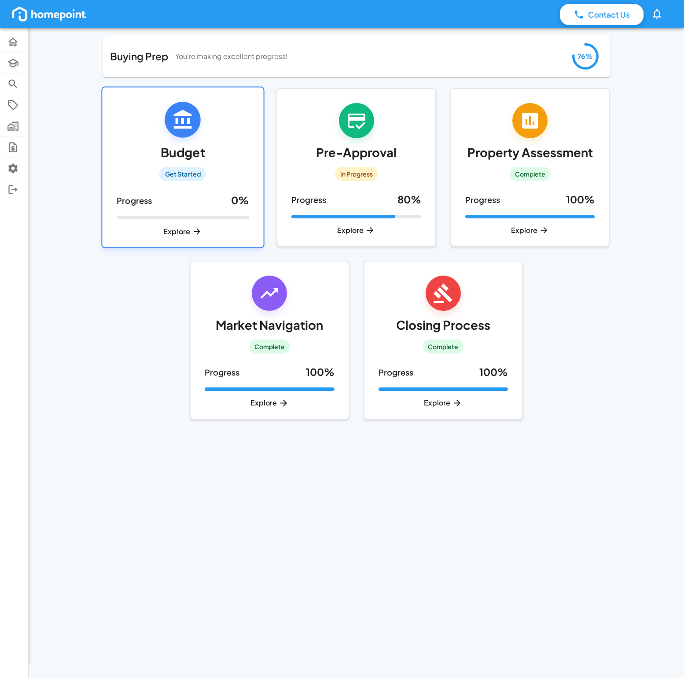
click at [162, 154] on h5 "Budget" at bounding box center [182, 152] width 47 height 15
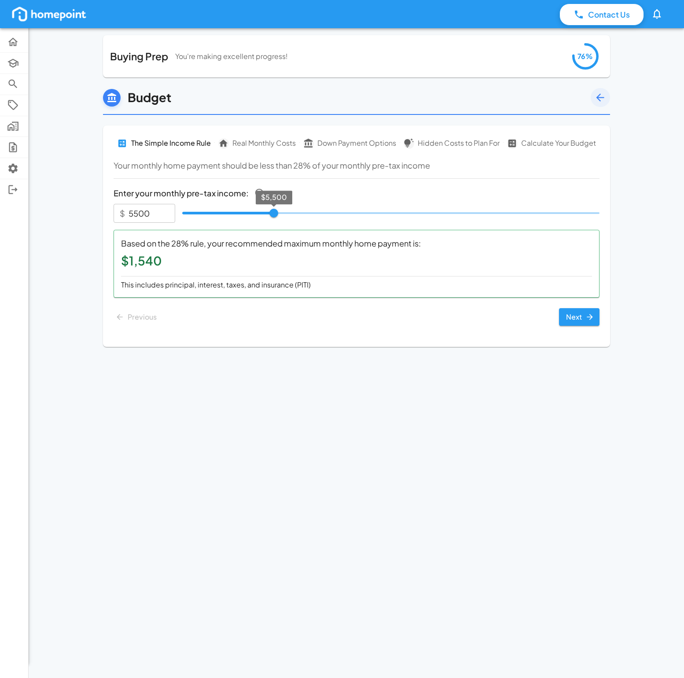
type input "5250"
type input "****"
type input "5500"
type input "****"
type input "5750"
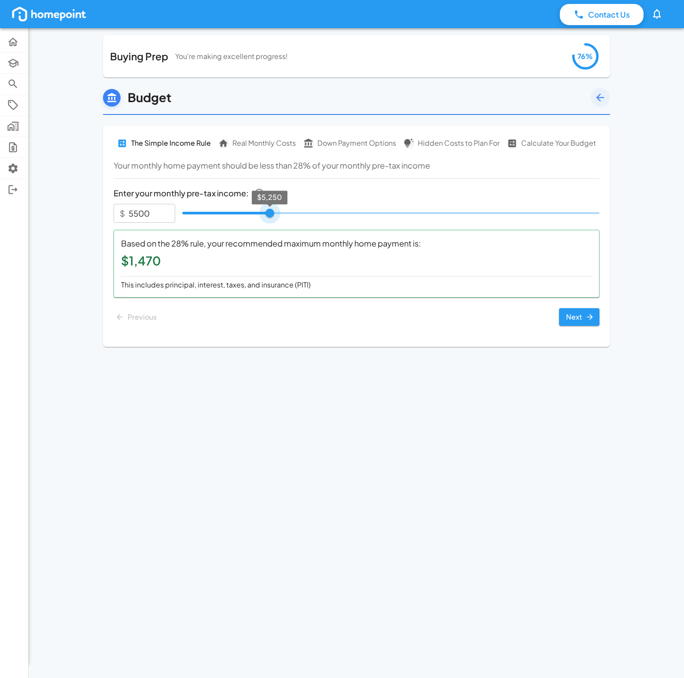
type input "****"
type input "6000"
type input "****"
drag, startPoint x: 271, startPoint y: 214, endPoint x: 284, endPoint y: 214, distance: 12.3
click at [284, 214] on span "$6,000" at bounding box center [282, 213] width 9 height 9
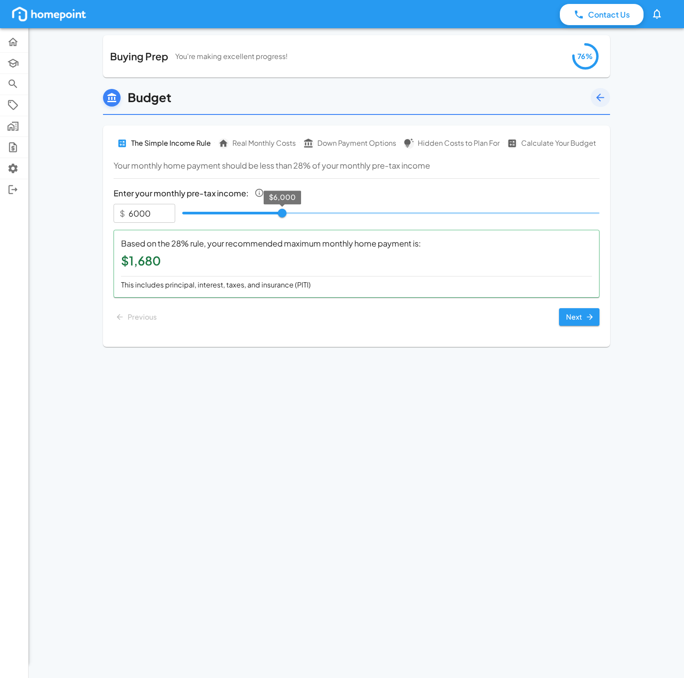
type input "5750"
type input "****"
type input "5500"
type input "****"
type input "5250"
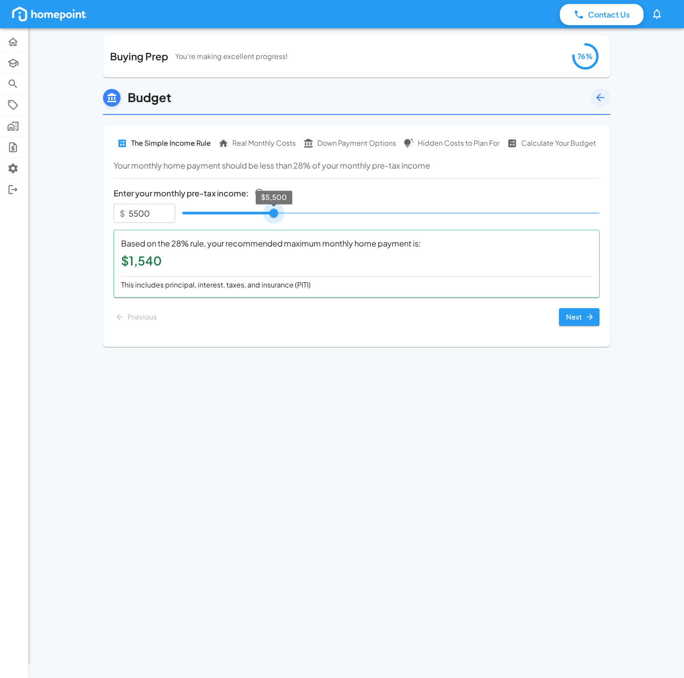
type input "****"
type input "5000"
type input "****"
drag, startPoint x: 283, startPoint y: 215, endPoint x: 266, endPoint y: 216, distance: 17.2
click at [266, 216] on span "$5,000" at bounding box center [265, 213] width 9 height 9
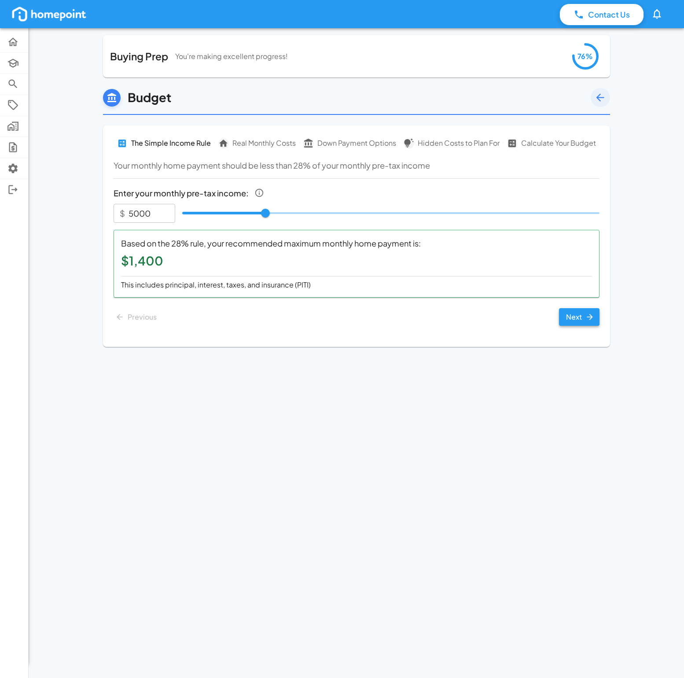
click at [575, 316] on button "Next" at bounding box center [579, 317] width 41 height 18
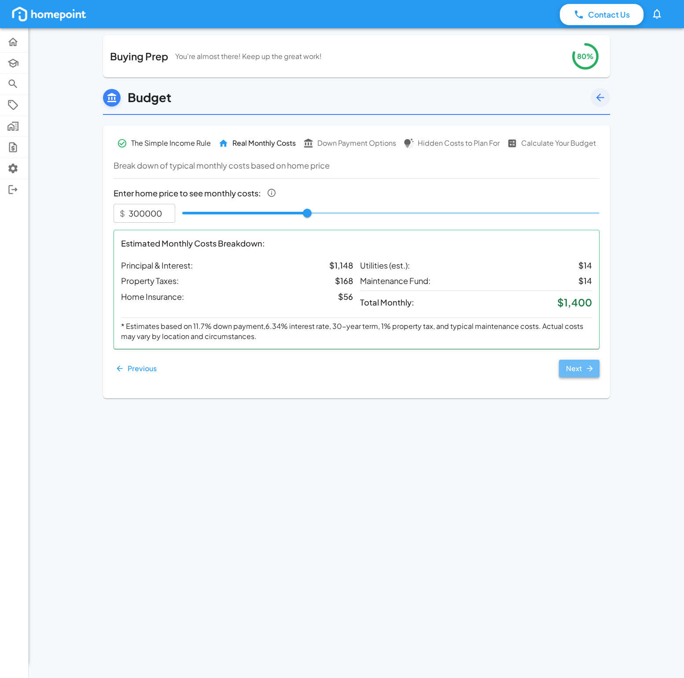
click at [587, 371] on icon "button" at bounding box center [590, 368] width 9 height 9
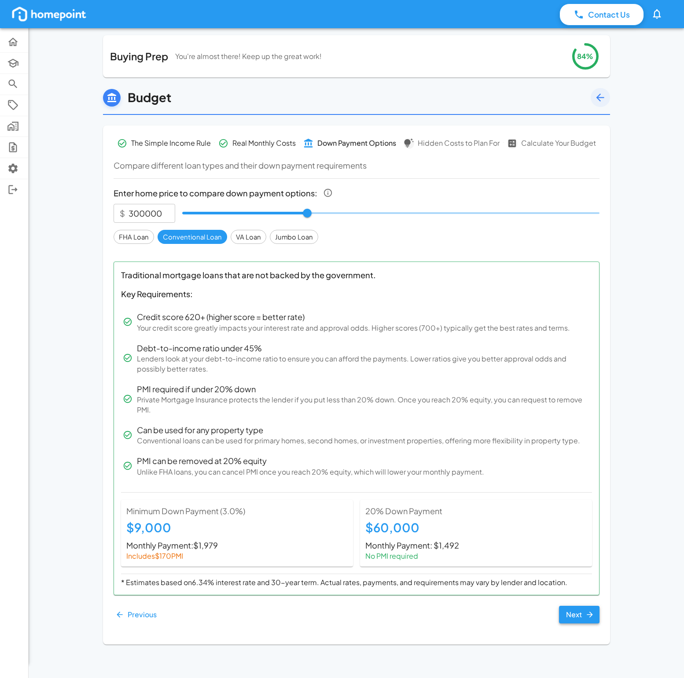
click at [581, 615] on button "Next" at bounding box center [579, 615] width 41 height 18
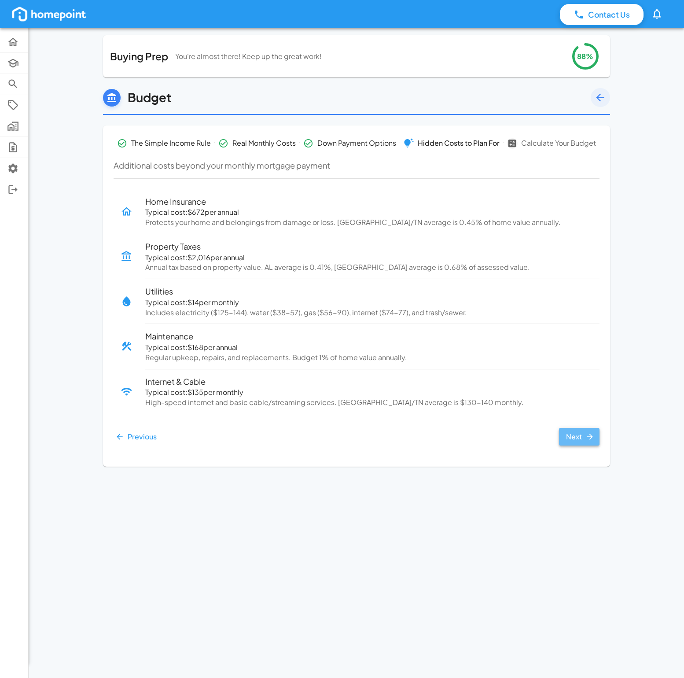
click at [581, 439] on button "Next" at bounding box center [579, 437] width 41 height 18
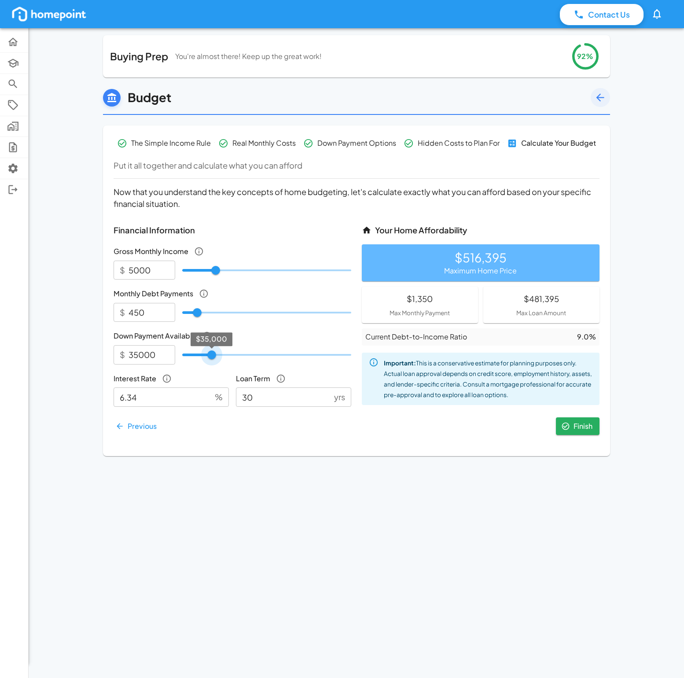
type input "37500"
type input "*****"
type input "40000"
type input "*****"
type input "42500"
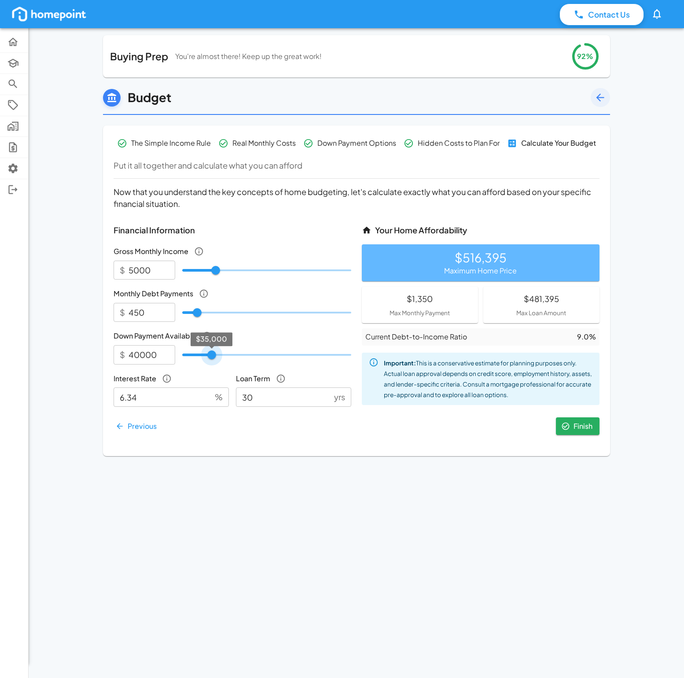
type input "*****"
type input "45000"
type input "*****"
type input "47500"
type input "*****"
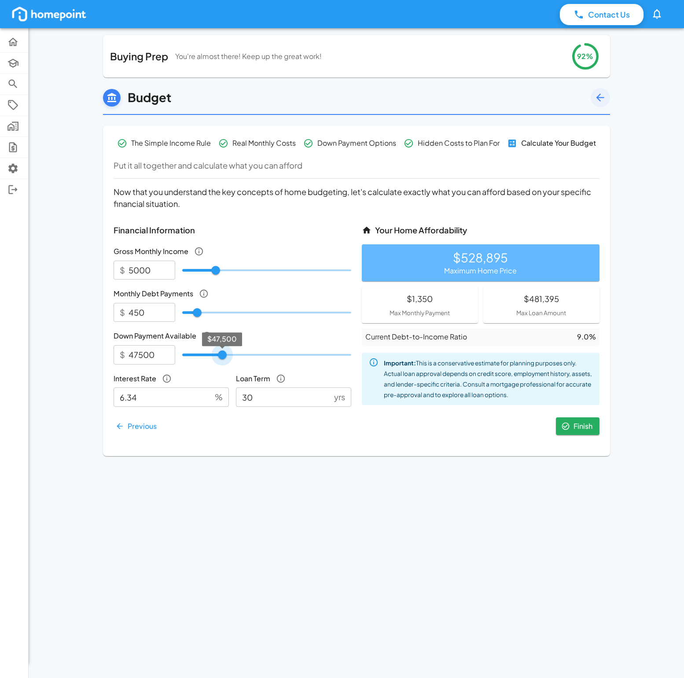
type input "50000"
type input "*****"
drag, startPoint x: 211, startPoint y: 357, endPoint x: 225, endPoint y: 356, distance: 13.2
click at [225, 356] on span "$50,000" at bounding box center [224, 354] width 9 height 9
type input "350"
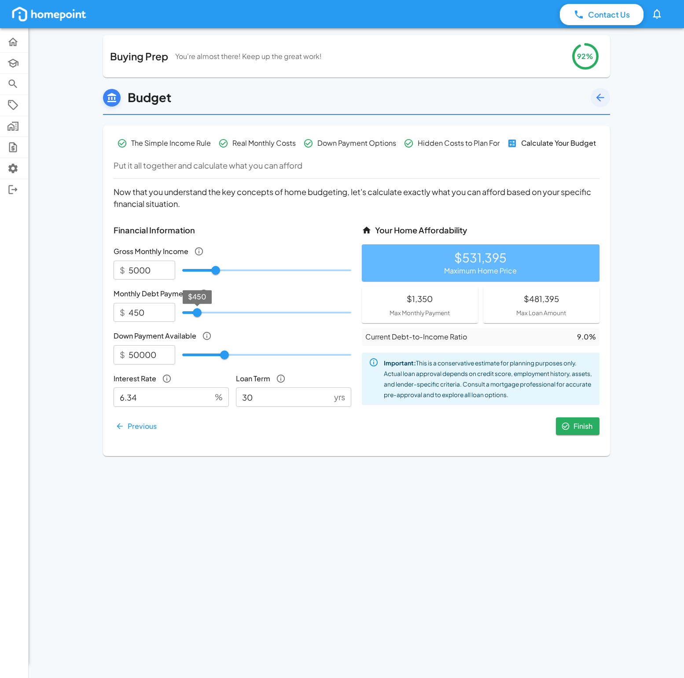
type input "***"
type input "300"
type input "***"
type input "125"
type input "***"
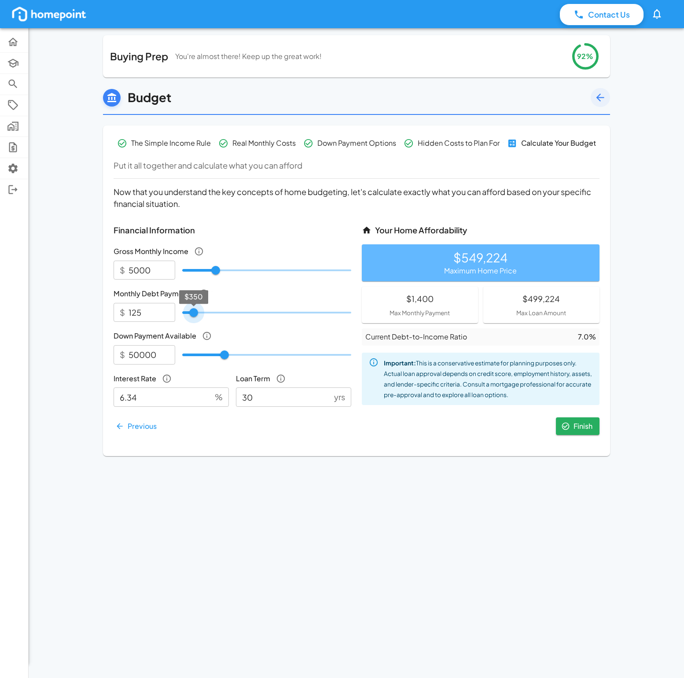
type input "*"
drag, startPoint x: 194, startPoint y: 315, endPoint x: 153, endPoint y: 296, distance: 44.7
click at [145, 313] on div "$ ​ $0" at bounding box center [233, 312] width 238 height 19
click at [578, 423] on button "Finish" at bounding box center [578, 426] width 44 height 18
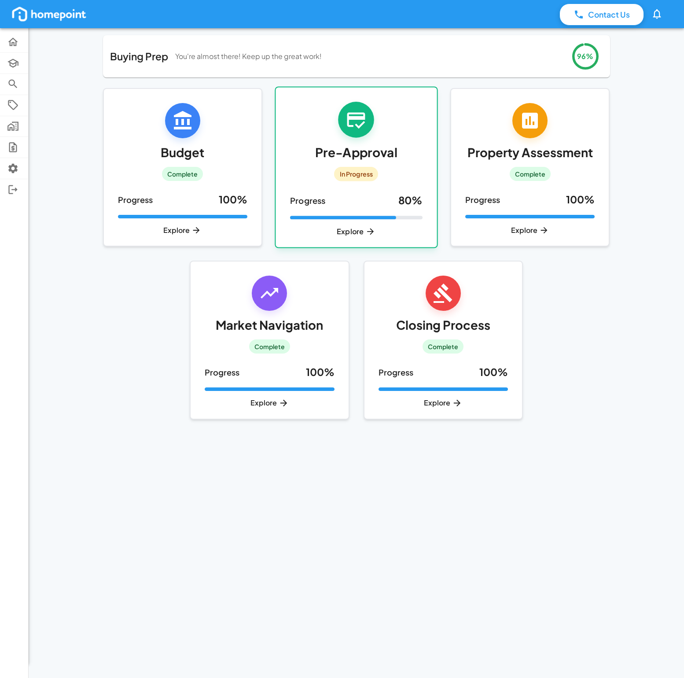
click at [326, 141] on div "Pre-Approval In Progress" at bounding box center [356, 142] width 133 height 80
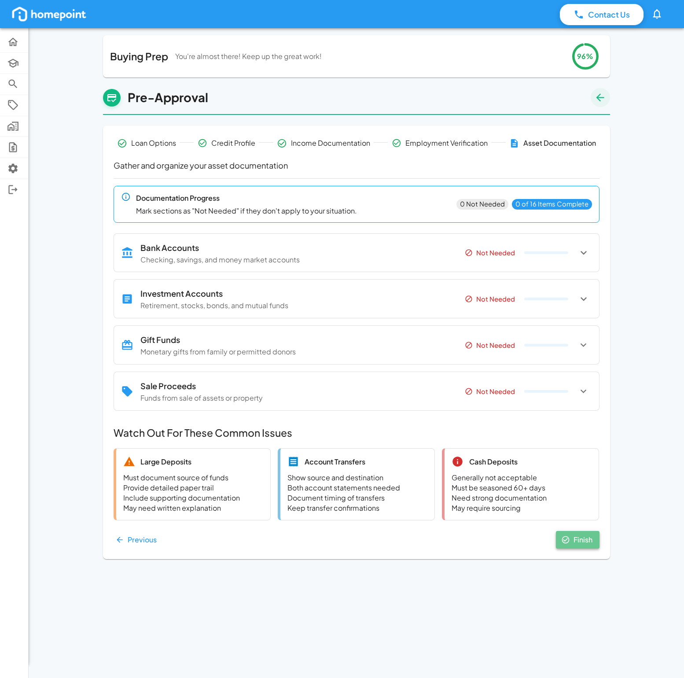
click at [579, 539] on button "Finish" at bounding box center [578, 540] width 44 height 18
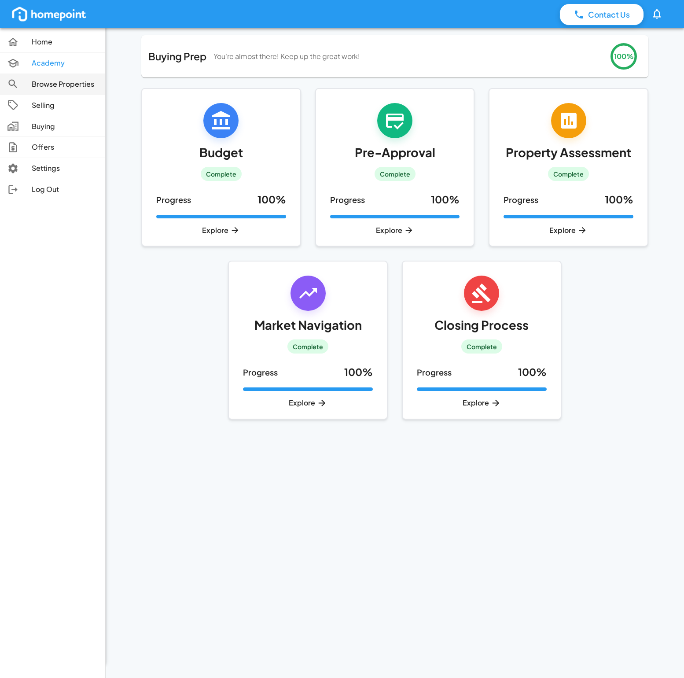
click at [71, 86] on p "Browse Properties" at bounding box center [65, 84] width 66 height 10
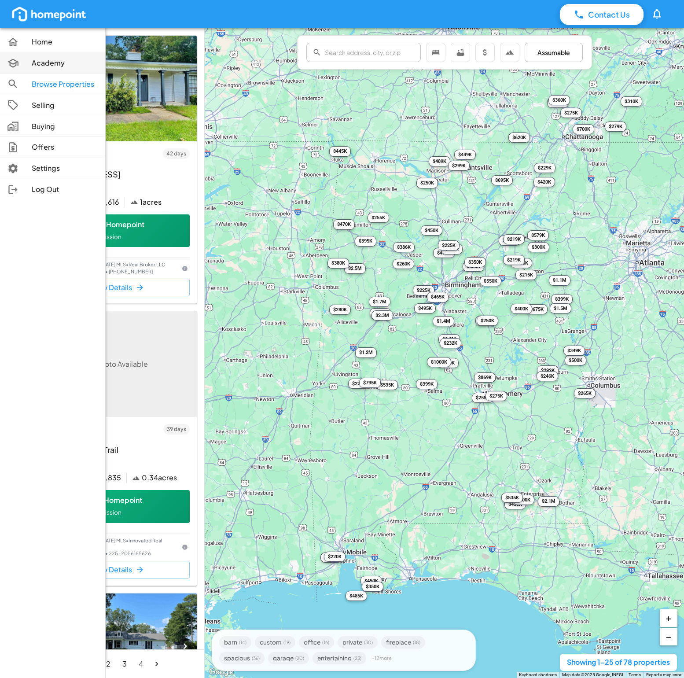
click at [38, 64] on p "Academy" at bounding box center [65, 63] width 66 height 10
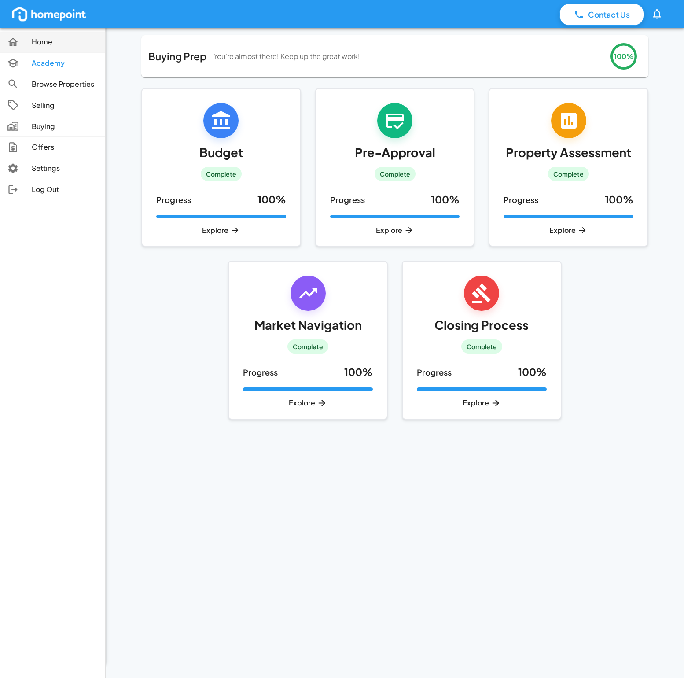
click at [53, 42] on p "Home" at bounding box center [65, 42] width 66 height 10
